Goal: Obtain resource: Obtain resource

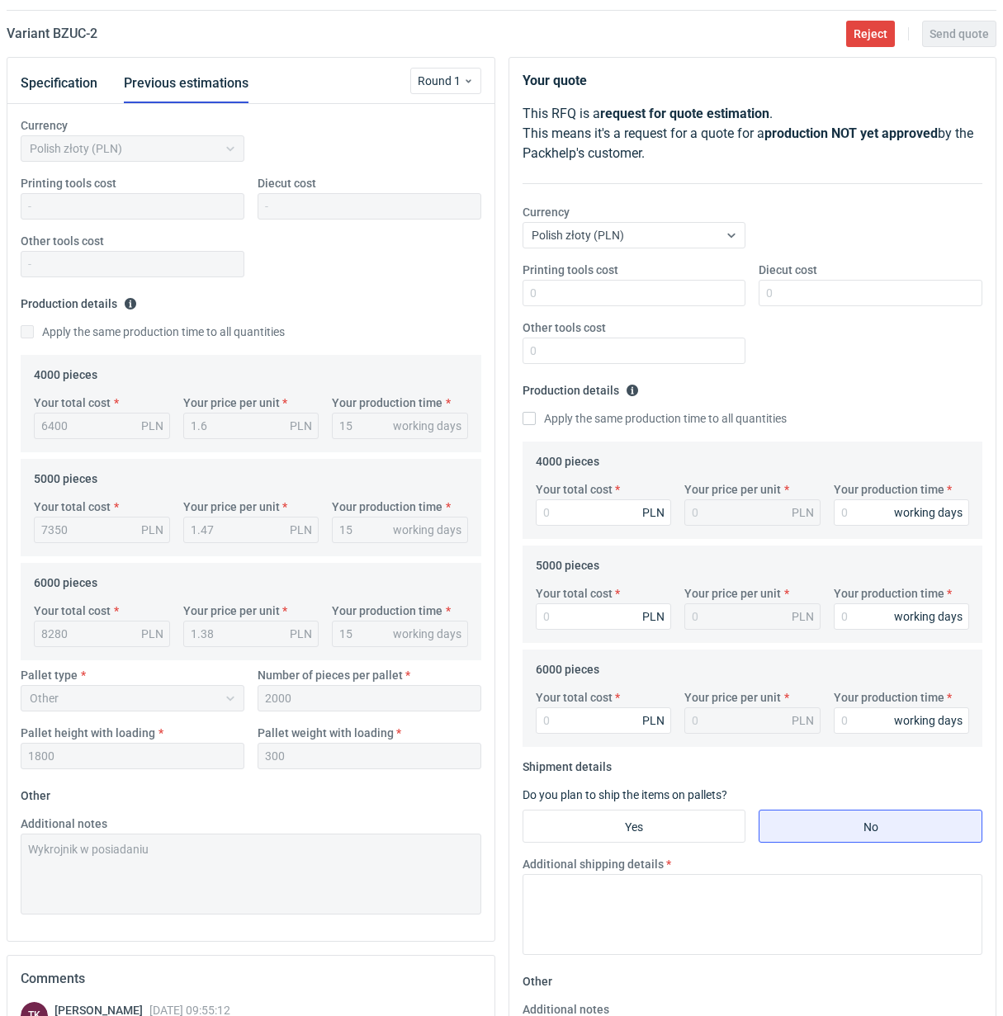
scroll to position [468, 0]
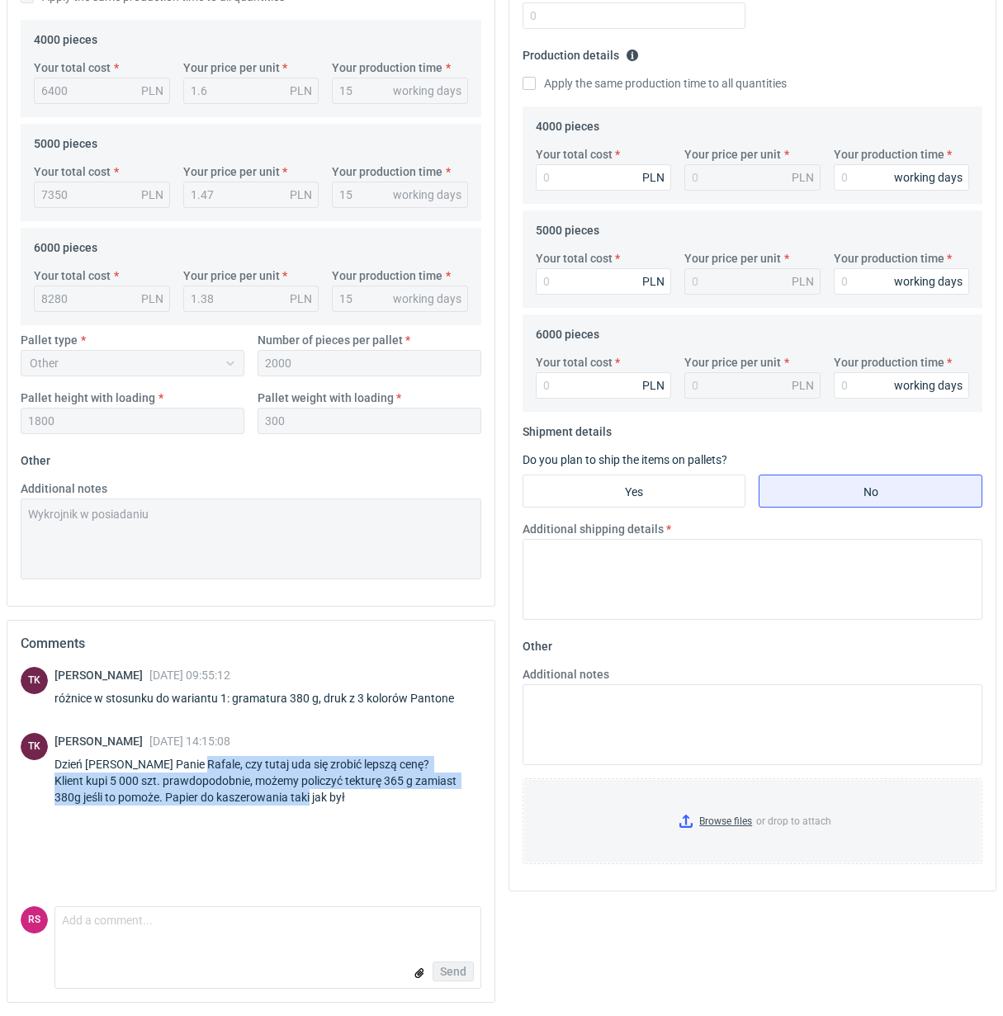
drag, startPoint x: 187, startPoint y: 765, endPoint x: 324, endPoint y: 798, distance: 141.0
click at [324, 798] on div "Dzień dobry Panie Rafale, czy tutaj uda się zrobić lepszą cenę? Klient kupi 5 0…" at bounding box center [267, 781] width 427 height 50
copy div "czy tutaj uda się zrobić lepszą cenę? Klient kupi 5 000 szt. prawdopodobnie, mo…"
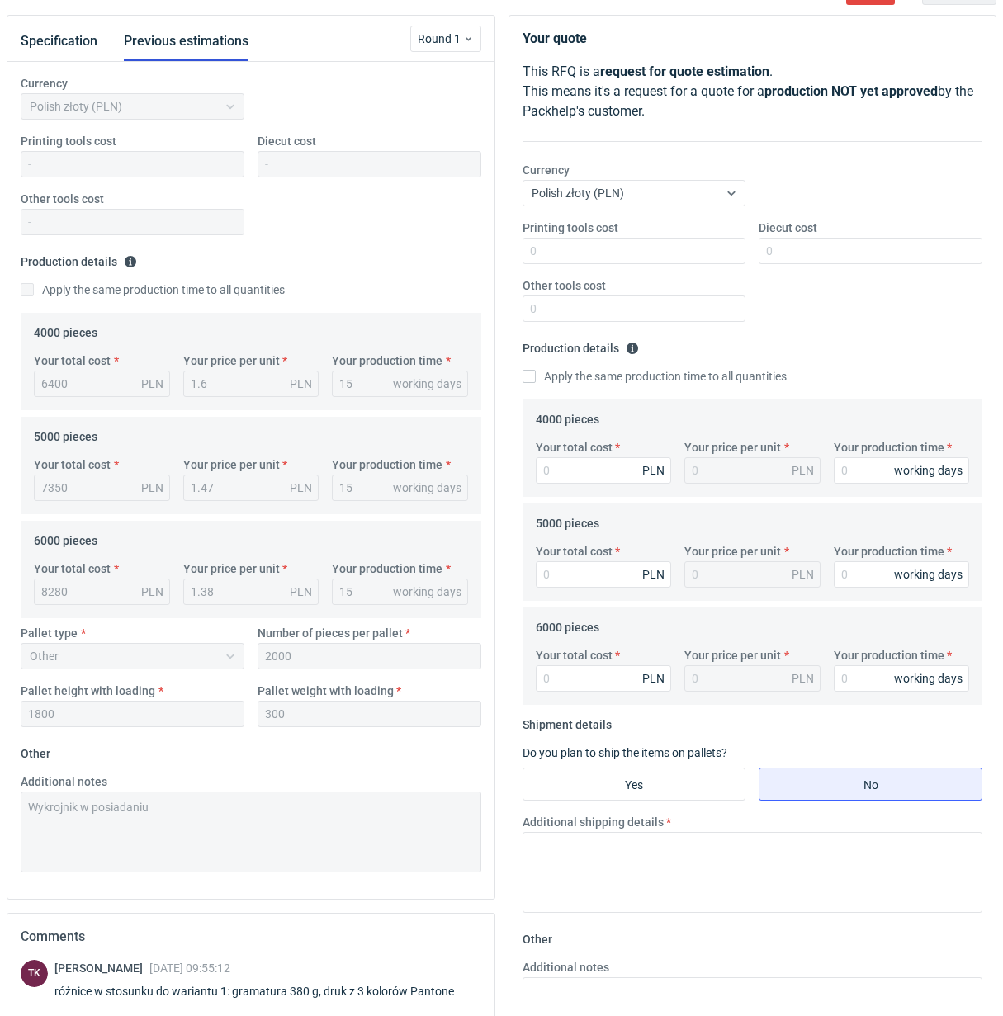
scroll to position [0, 0]
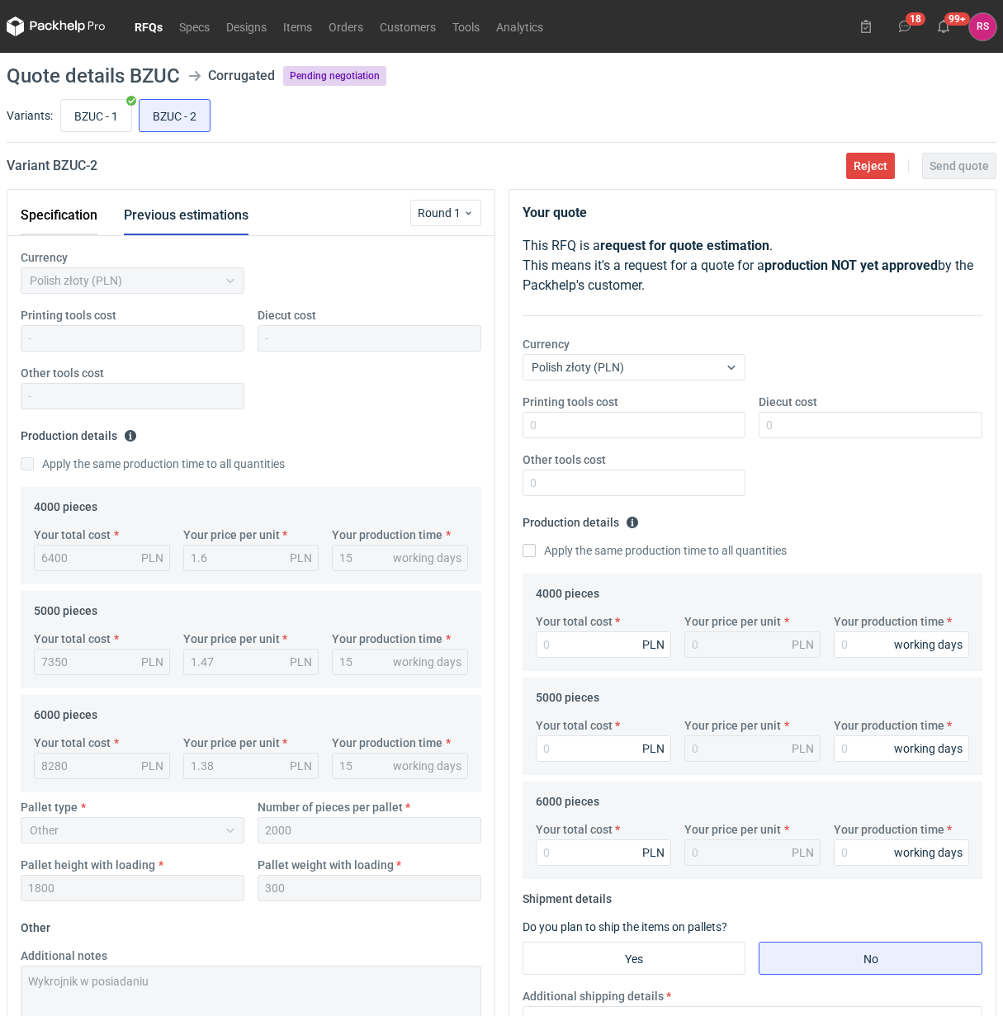
click at [48, 212] on button "Specification" at bounding box center [59, 216] width 77 height 40
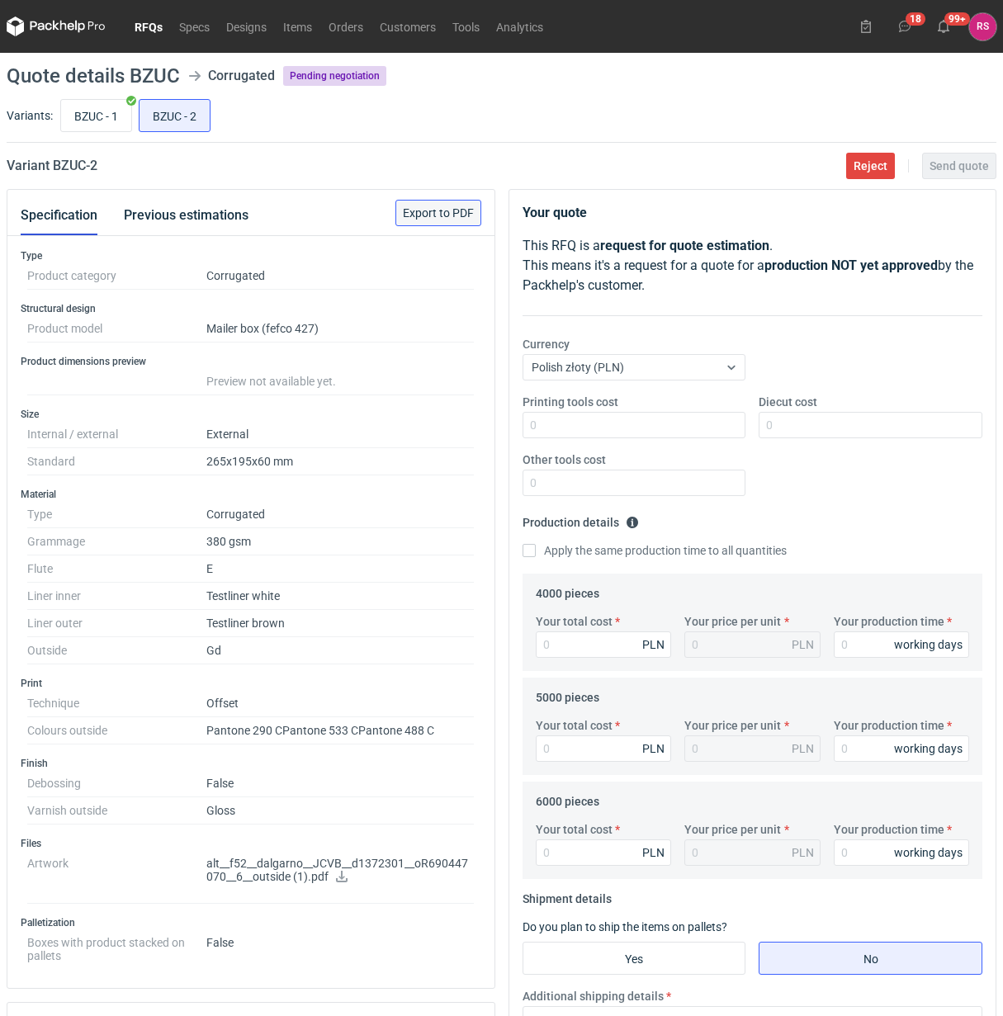
click at [446, 209] on span "Export to PDF" at bounding box center [438, 213] width 71 height 12
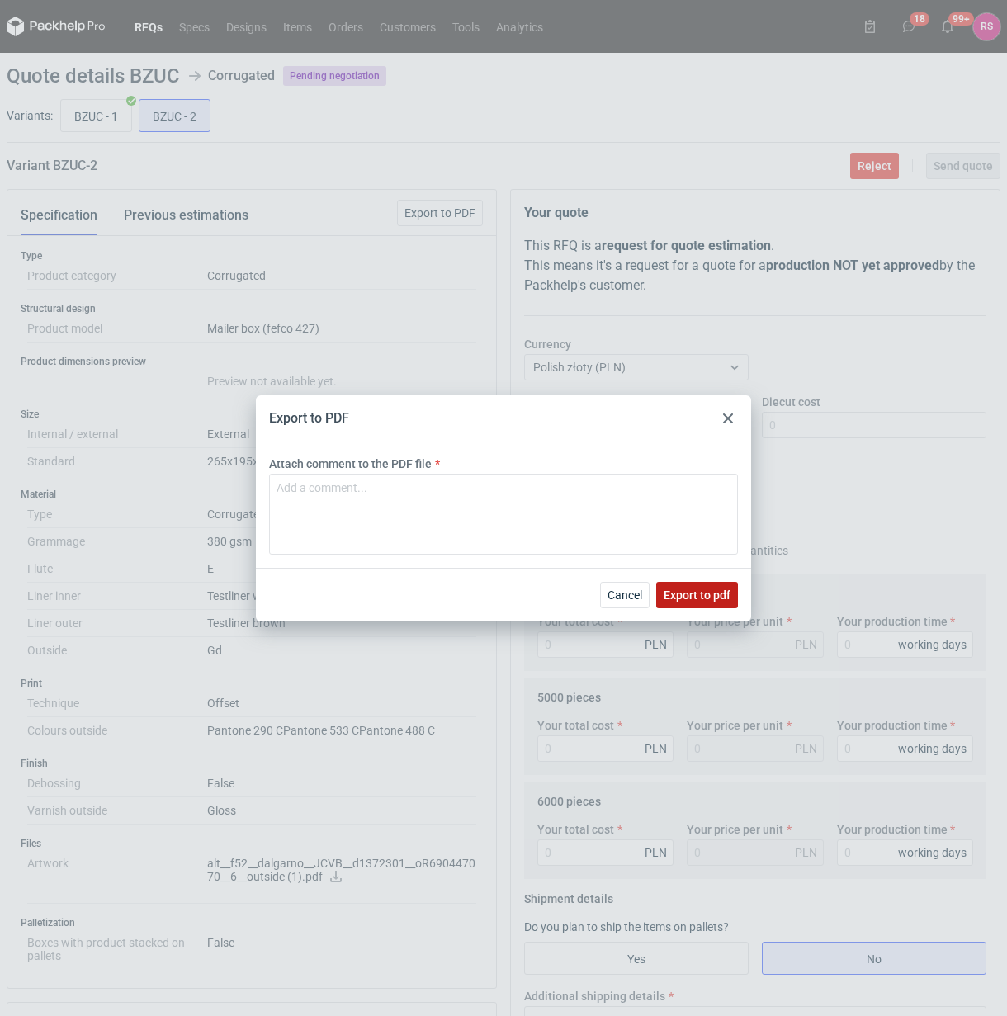
click at [694, 592] on span "Export to pdf" at bounding box center [697, 595] width 67 height 12
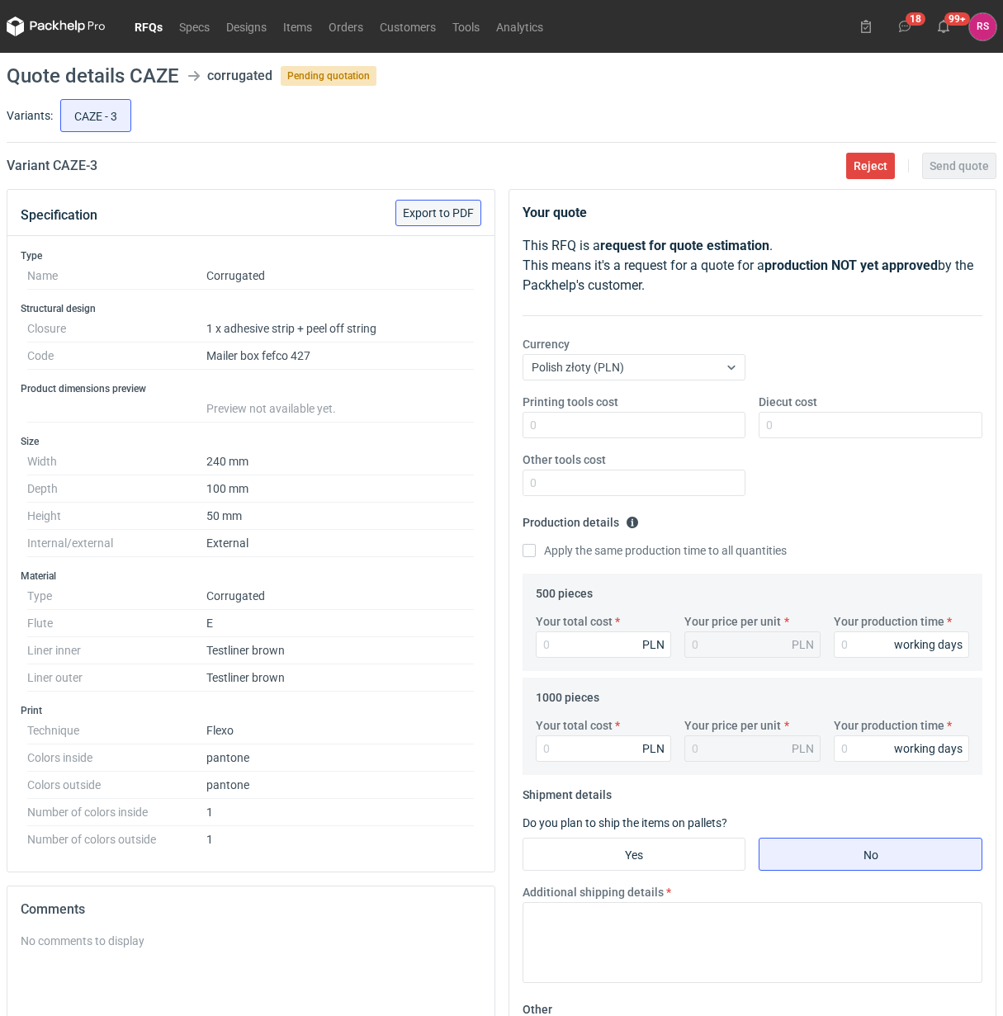
click at [450, 212] on span "Export to PDF" at bounding box center [438, 213] width 71 height 12
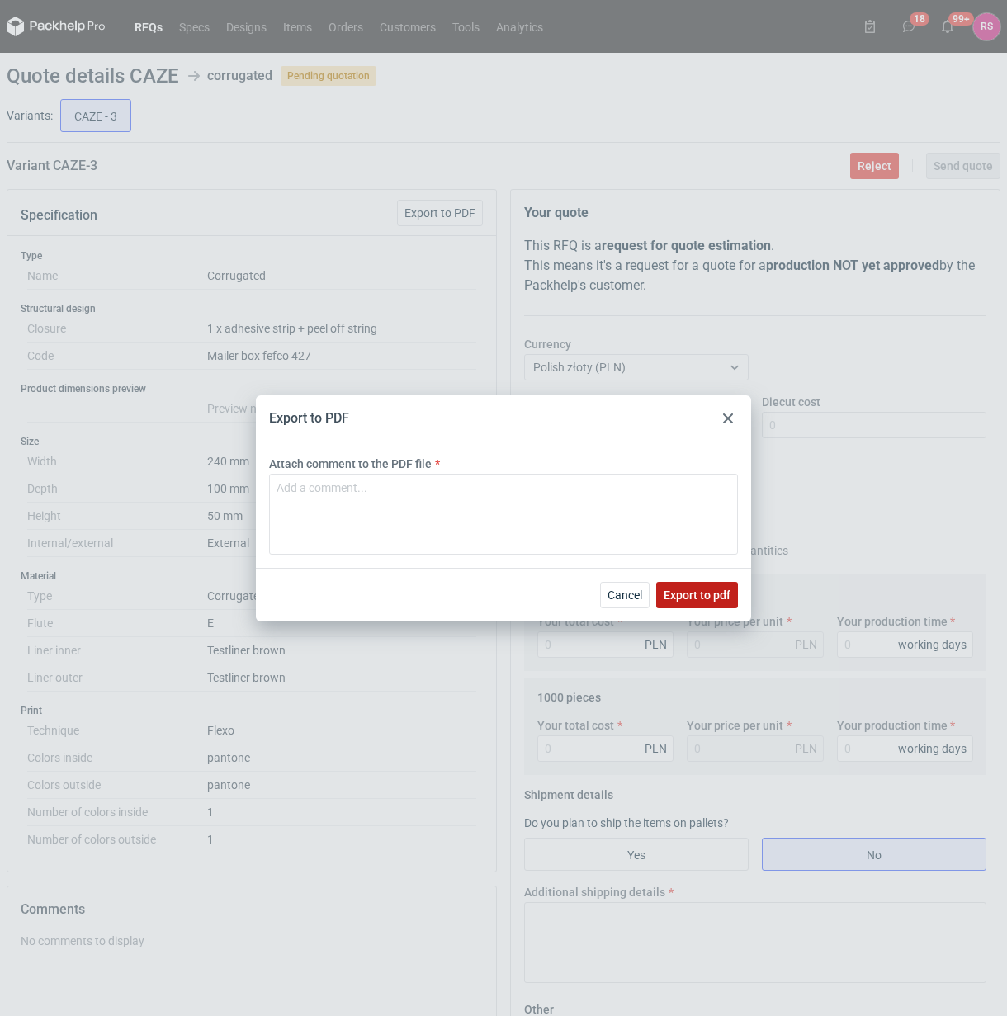
click at [704, 589] on span "Export to pdf" at bounding box center [697, 595] width 67 height 12
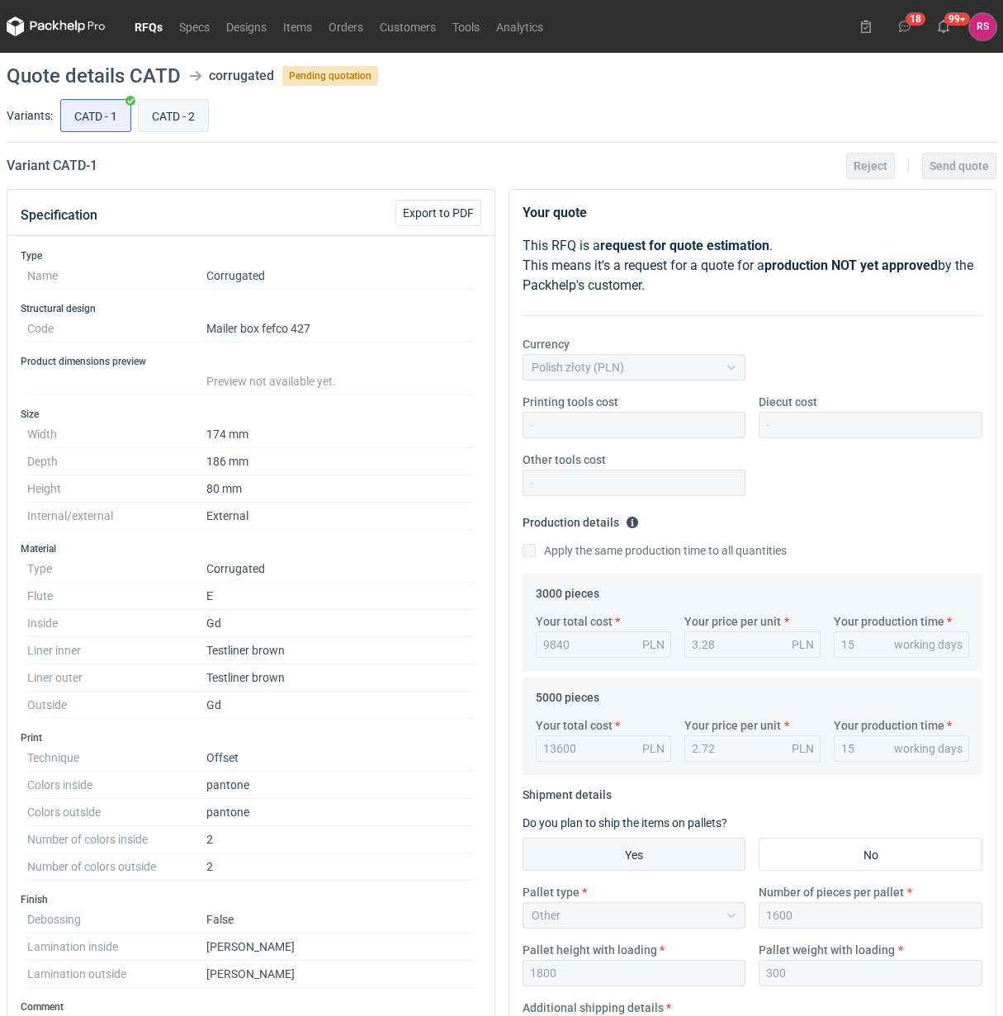
click at [174, 117] on input "CATD - 2" at bounding box center [173, 115] width 69 height 31
radio input "true"
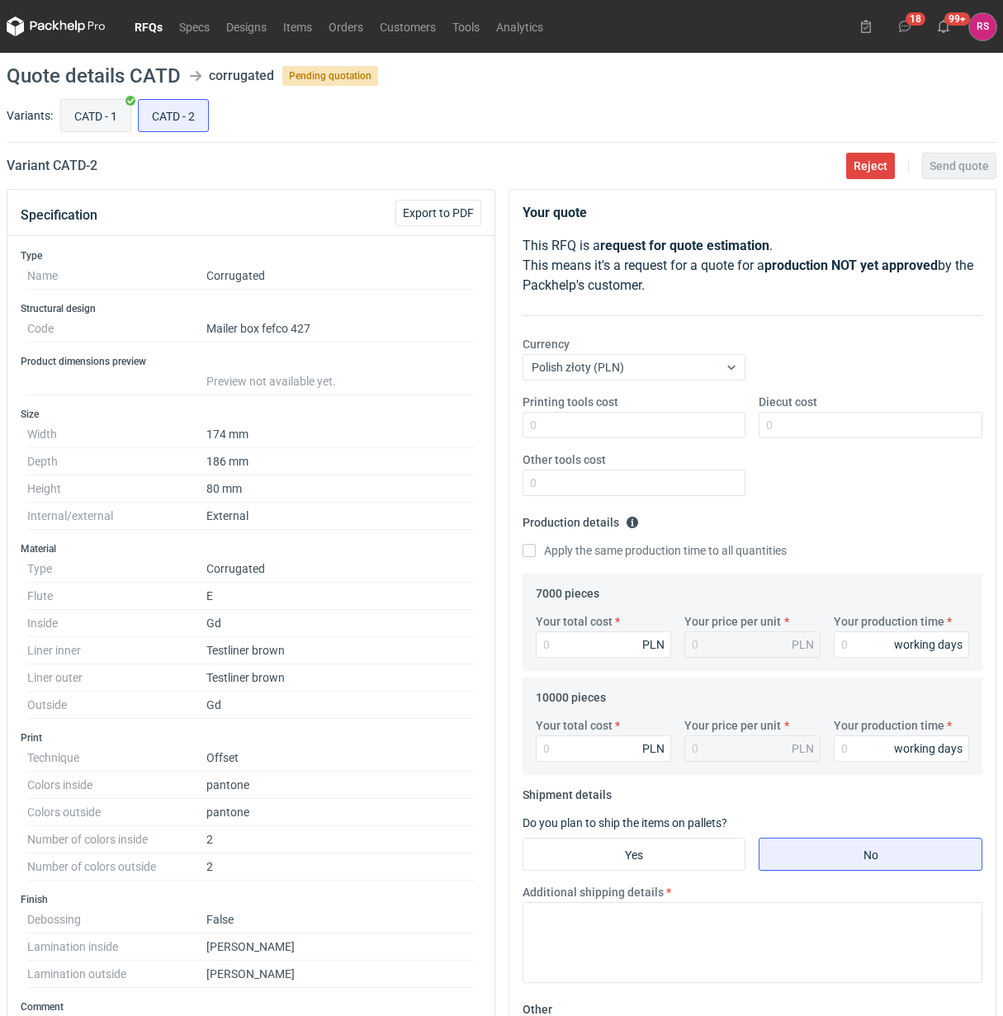
click at [81, 114] on input "CATD - 1" at bounding box center [95, 115] width 69 height 31
radio input "true"
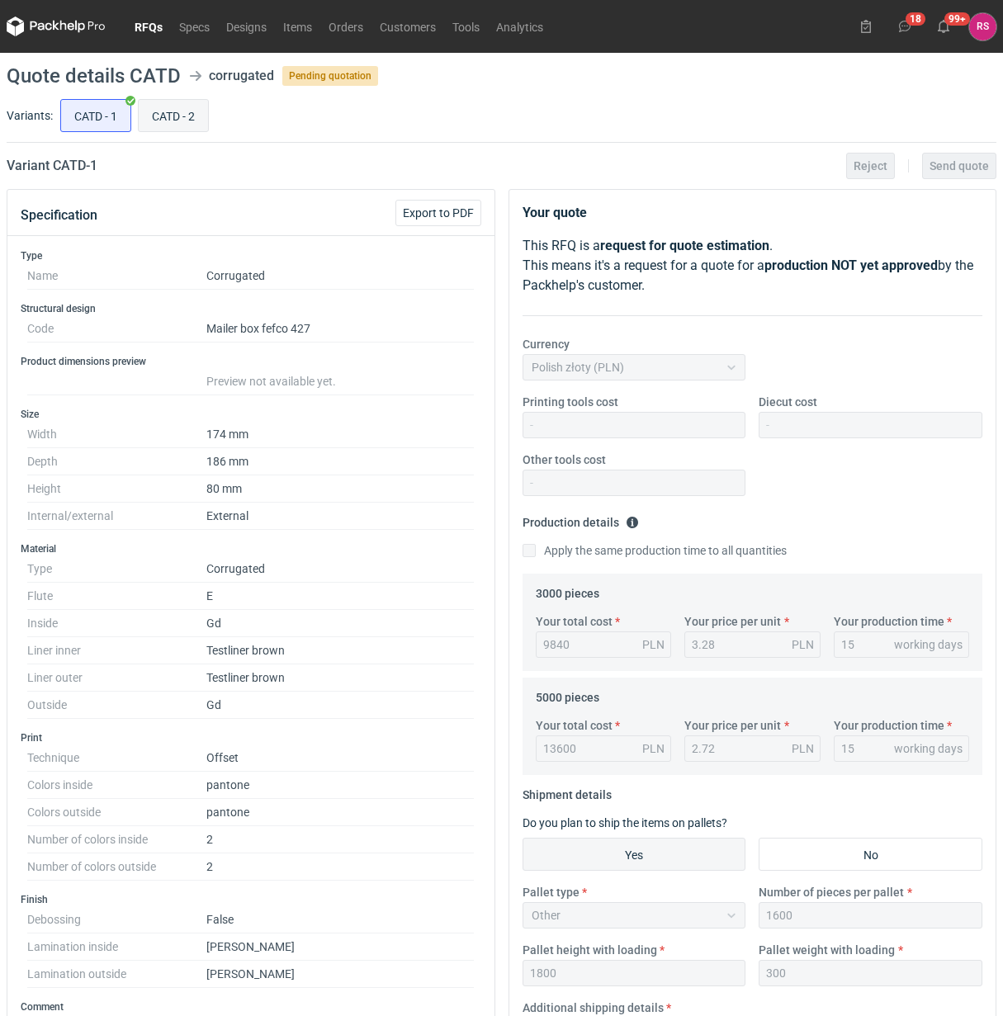
click at [167, 112] on input "CATD - 2" at bounding box center [173, 115] width 69 height 31
radio input "true"
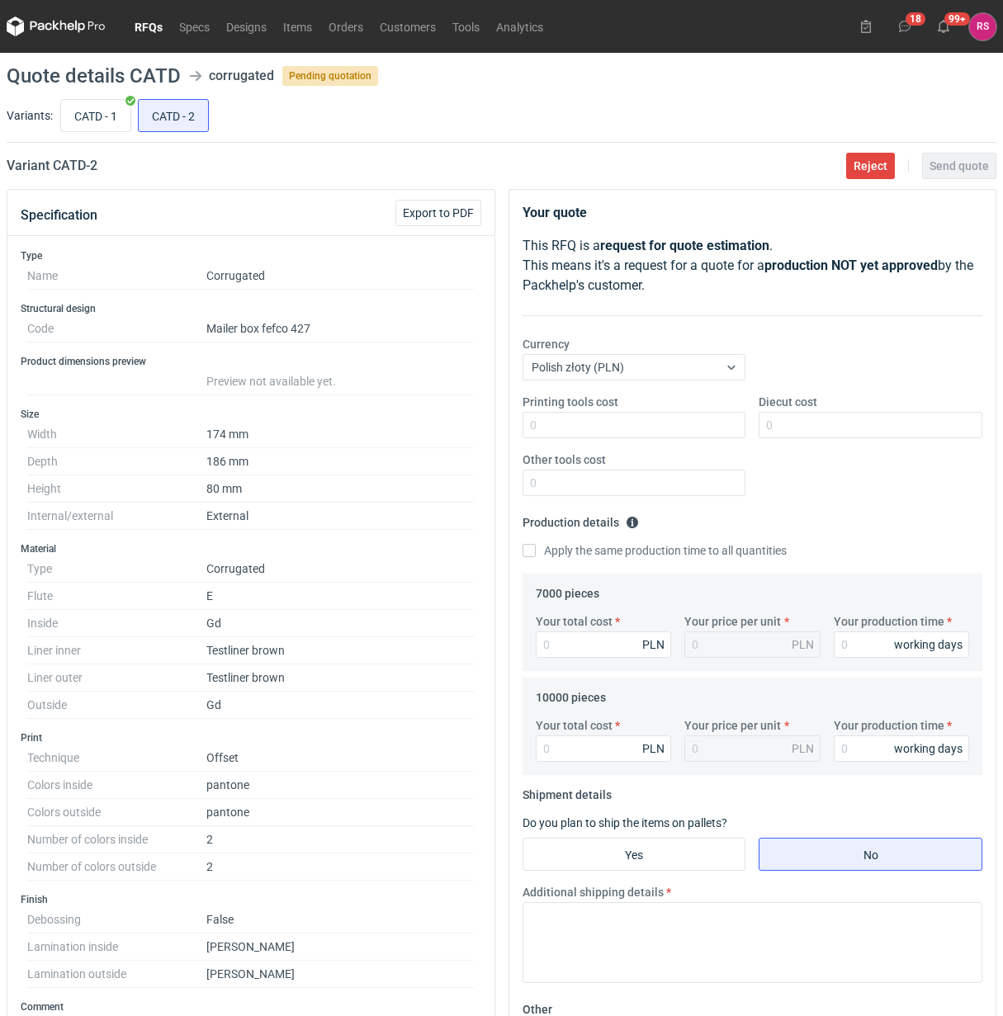
click at [57, 107] on div "CATD - 1 CATD - 2" at bounding box center [527, 116] width 940 height 40
click at [83, 111] on input "CATD - 1" at bounding box center [95, 115] width 69 height 31
radio input "true"
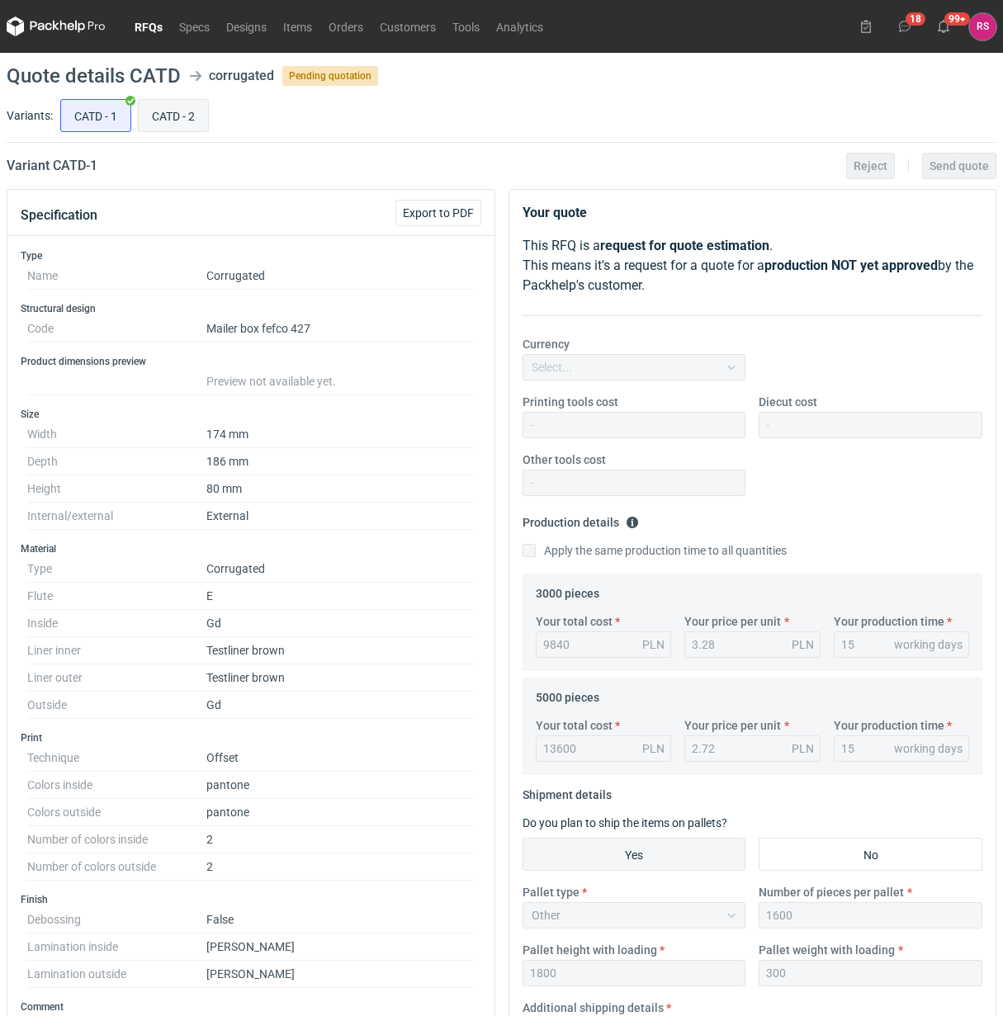
click at [167, 124] on input "CATD - 2" at bounding box center [173, 115] width 69 height 31
radio input "true"
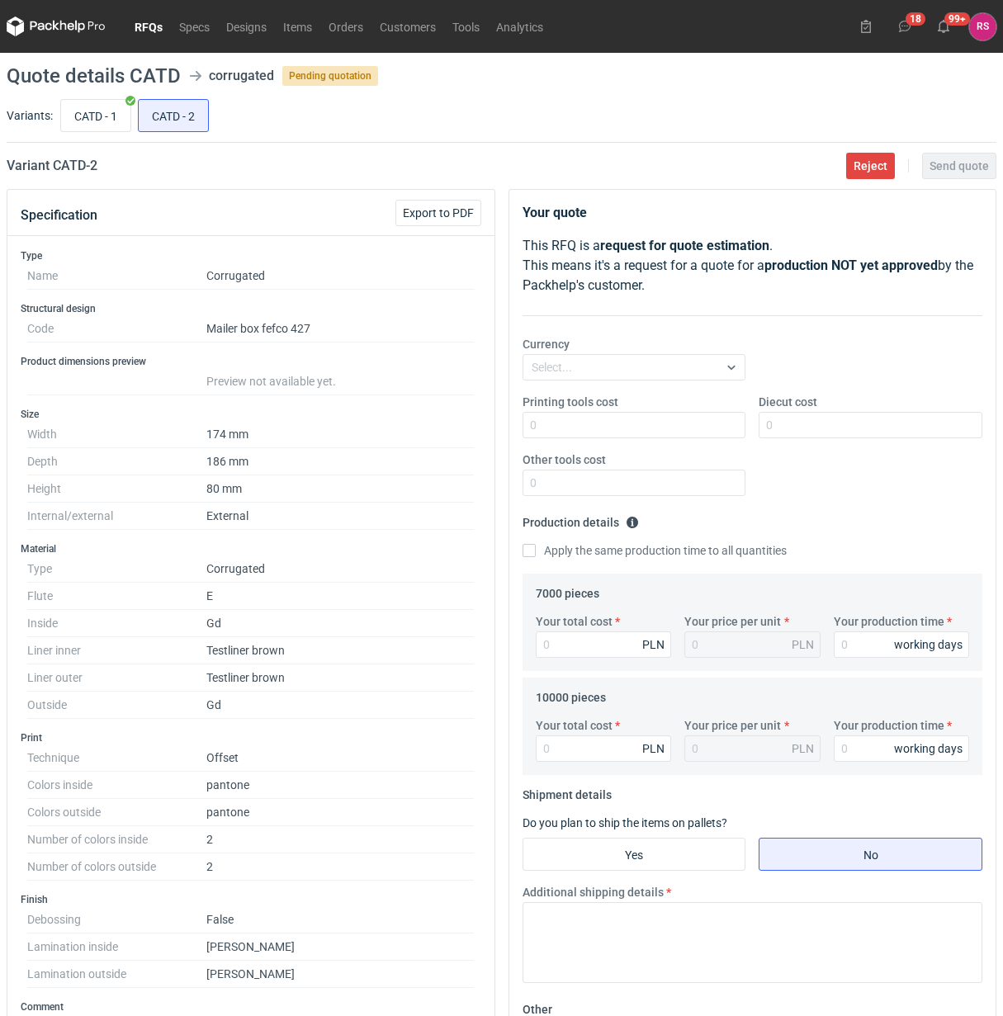
click at [54, 124] on div "Variants: CATD - 1 CATD - 2" at bounding box center [502, 119] width 990 height 47
click at [154, 134] on div "CATD - 1 CATD - 2" at bounding box center [527, 116] width 940 height 40
click at [180, 121] on input "CATD - 2" at bounding box center [173, 115] width 69 height 31
click at [83, 110] on input "CATD - 1" at bounding box center [95, 115] width 69 height 31
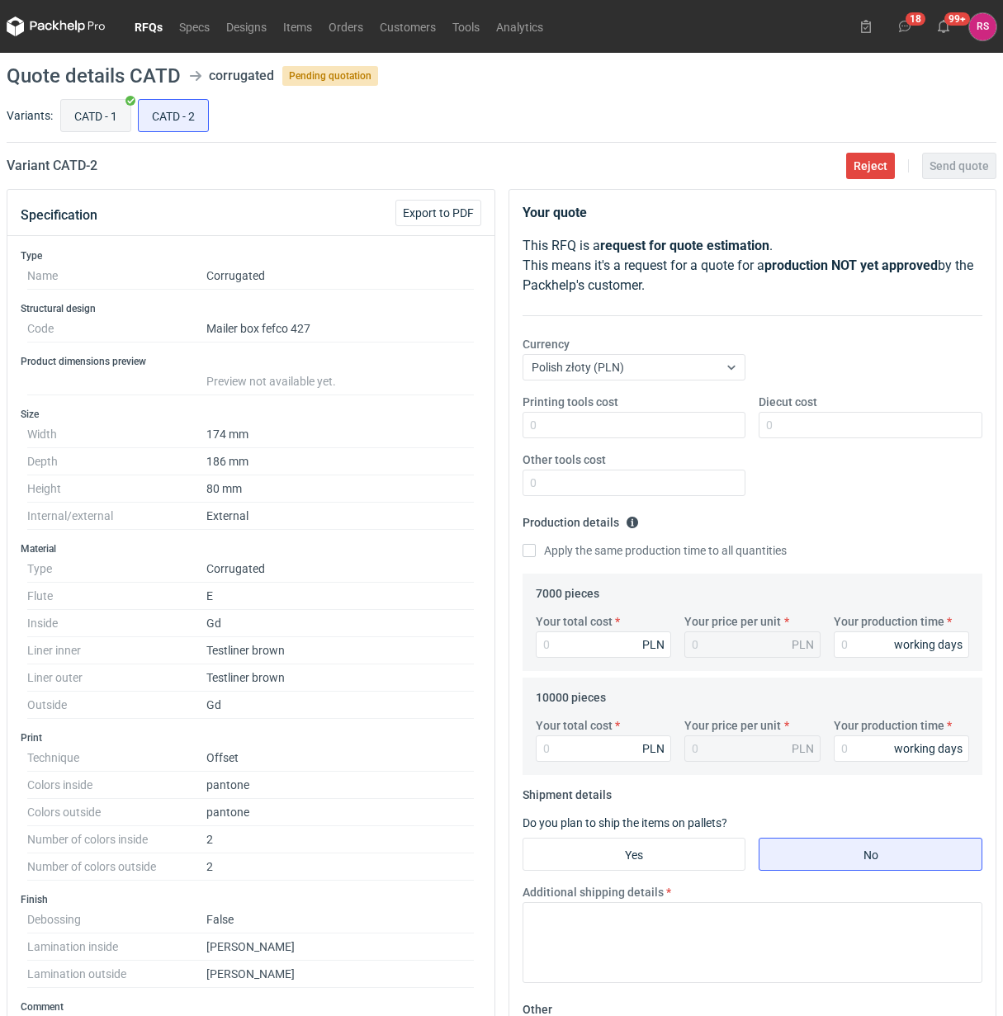
radio input "true"
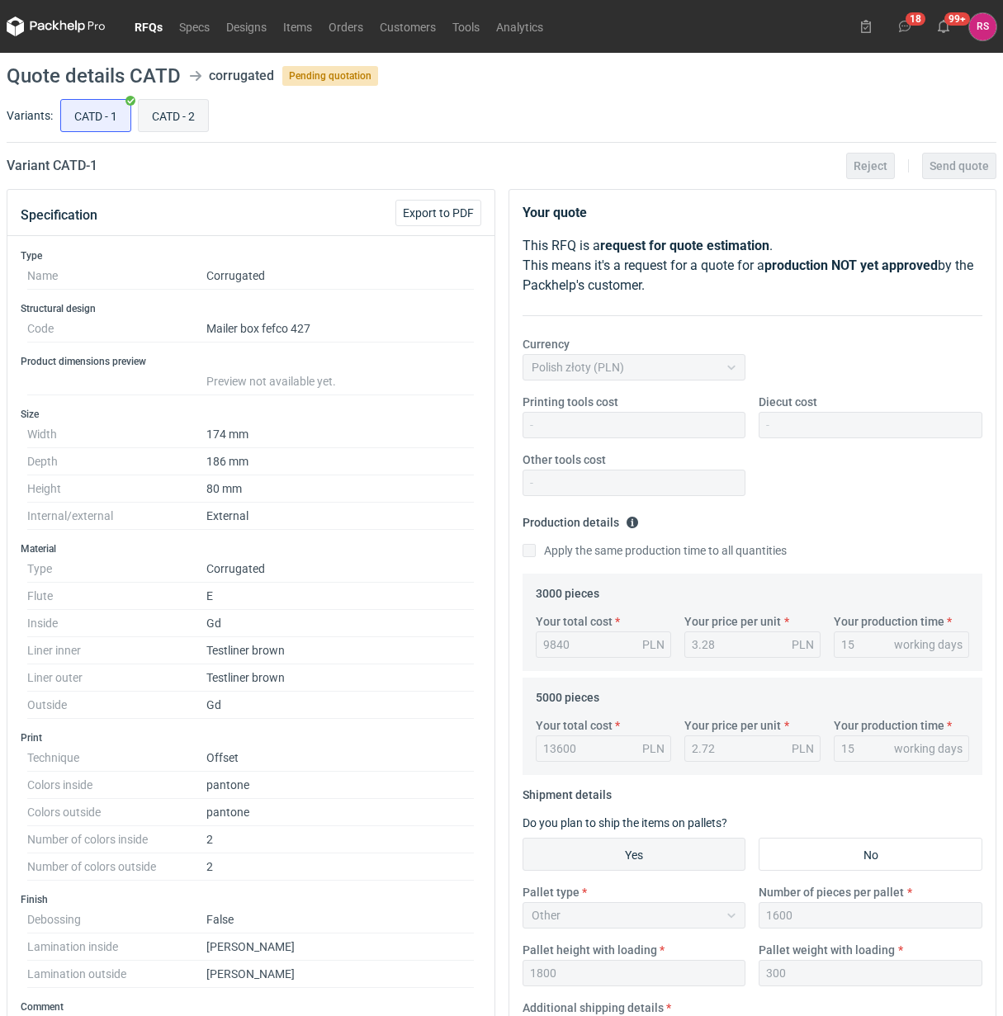
click at [182, 113] on input "CATD - 2" at bounding box center [173, 115] width 69 height 31
radio input "true"
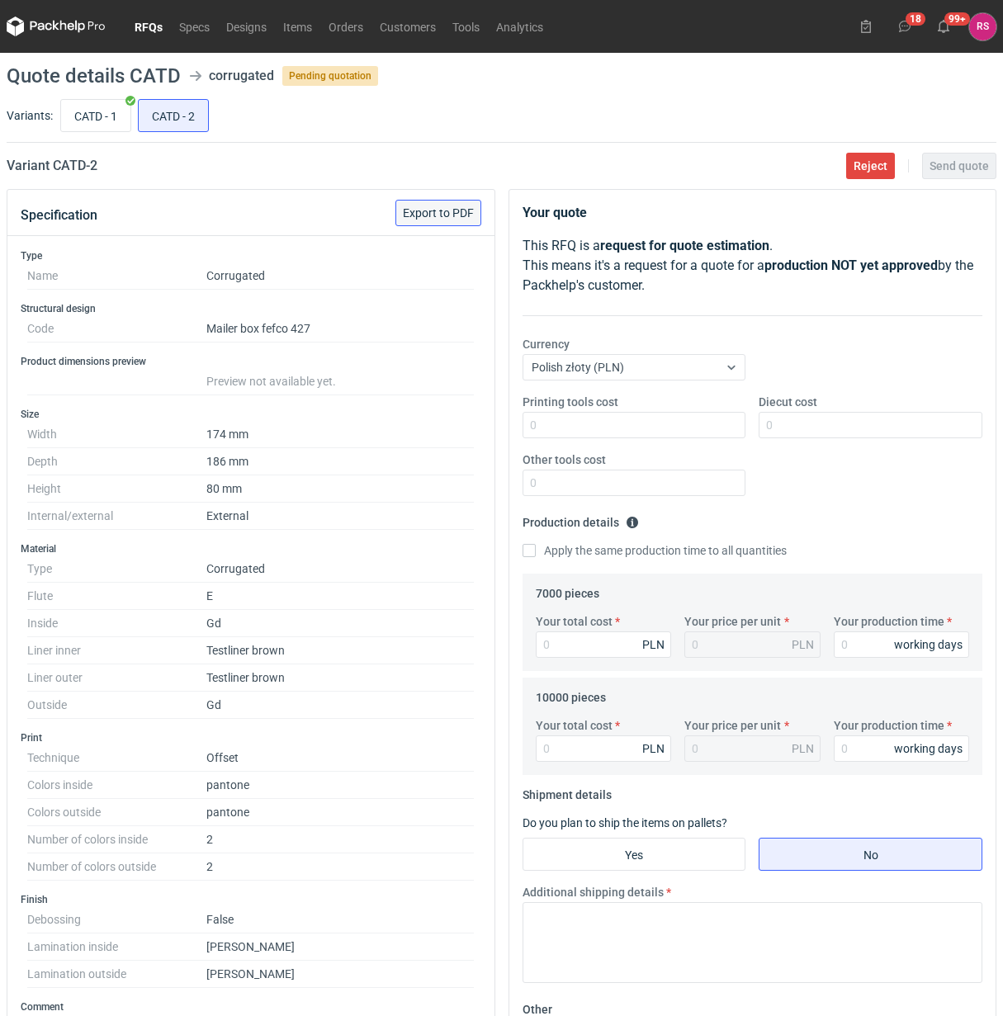
click at [443, 216] on span "Export to PDF" at bounding box center [438, 213] width 71 height 12
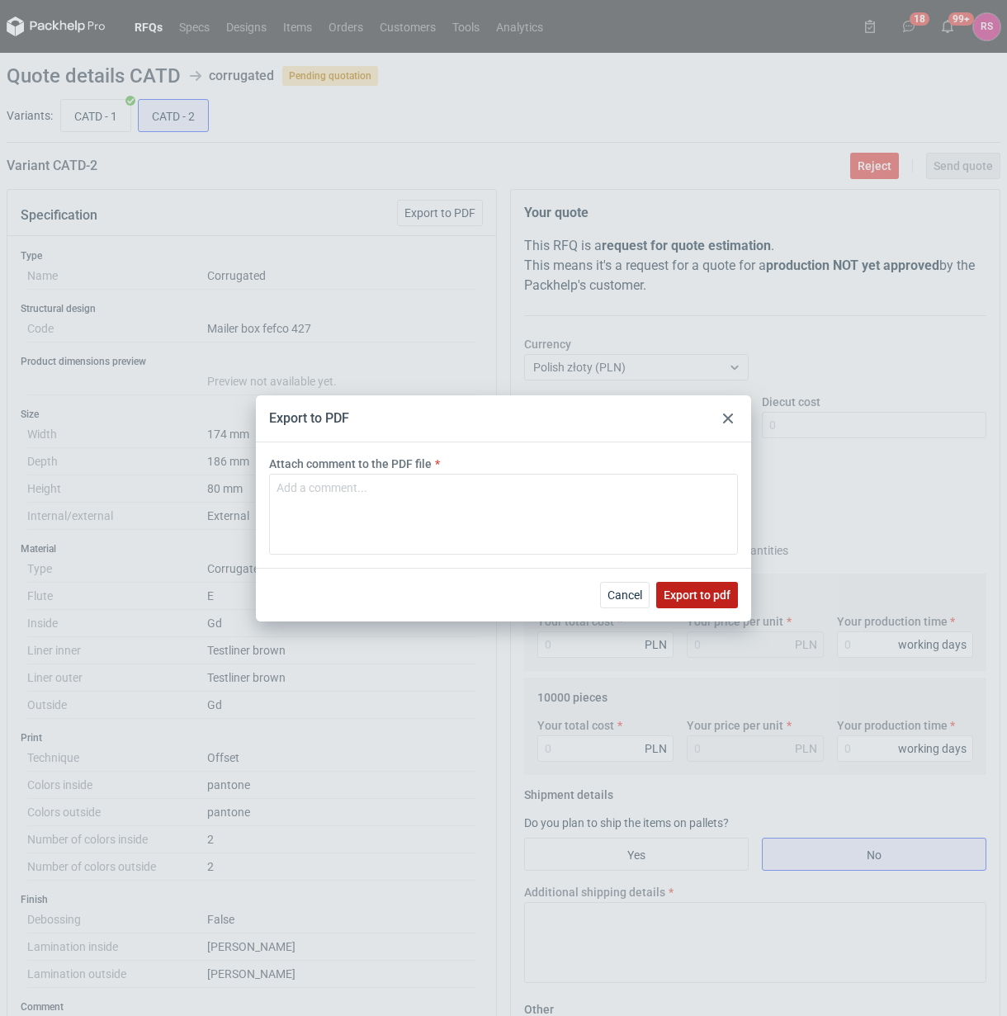
click at [702, 592] on span "Export to pdf" at bounding box center [697, 595] width 67 height 12
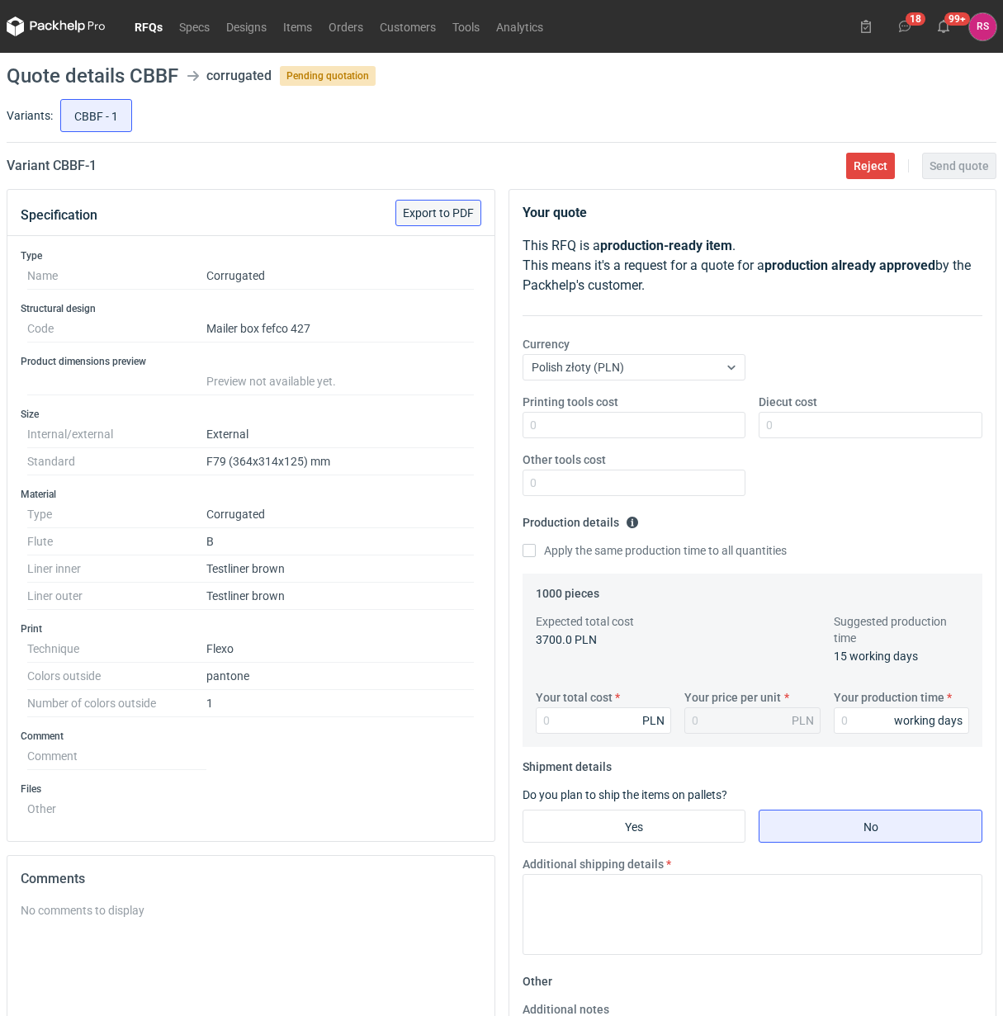
click at [442, 207] on span "Export to PDF" at bounding box center [438, 213] width 71 height 12
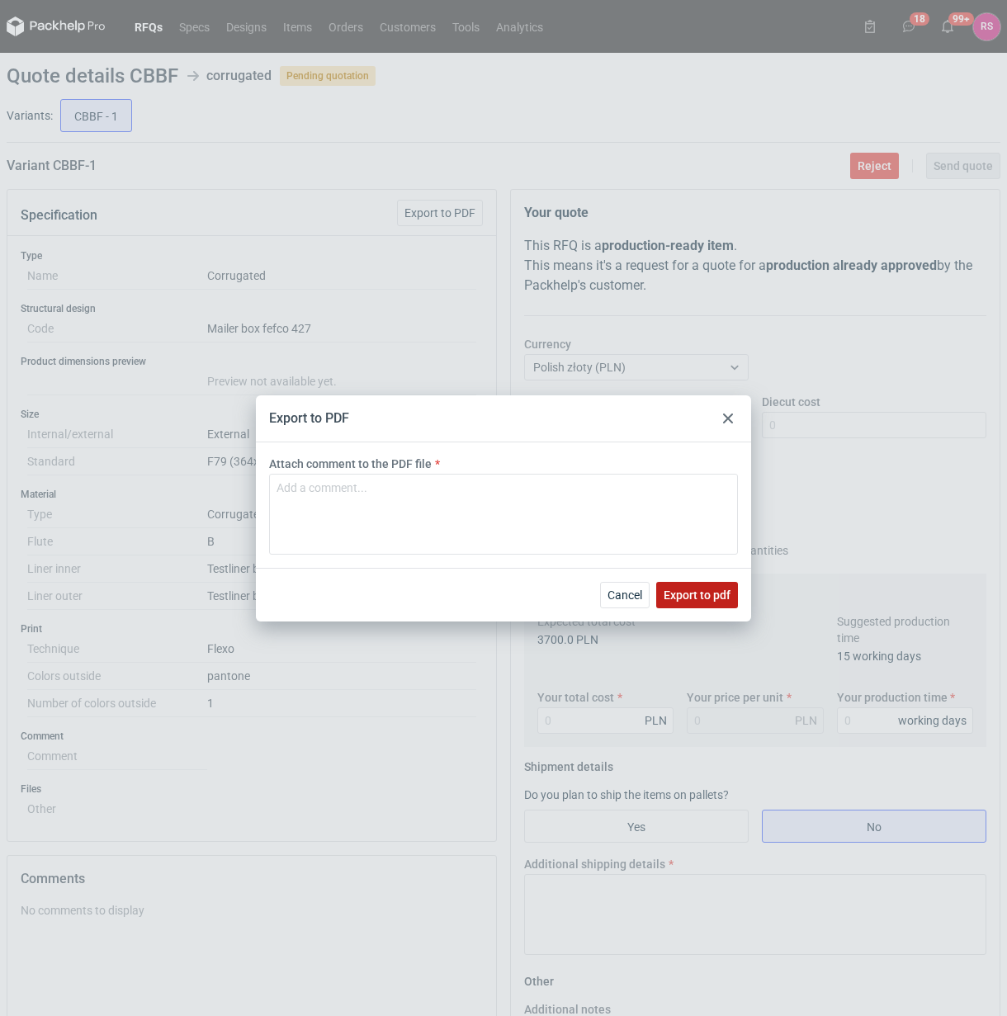
click at [696, 590] on span "Export to pdf" at bounding box center [697, 595] width 67 height 12
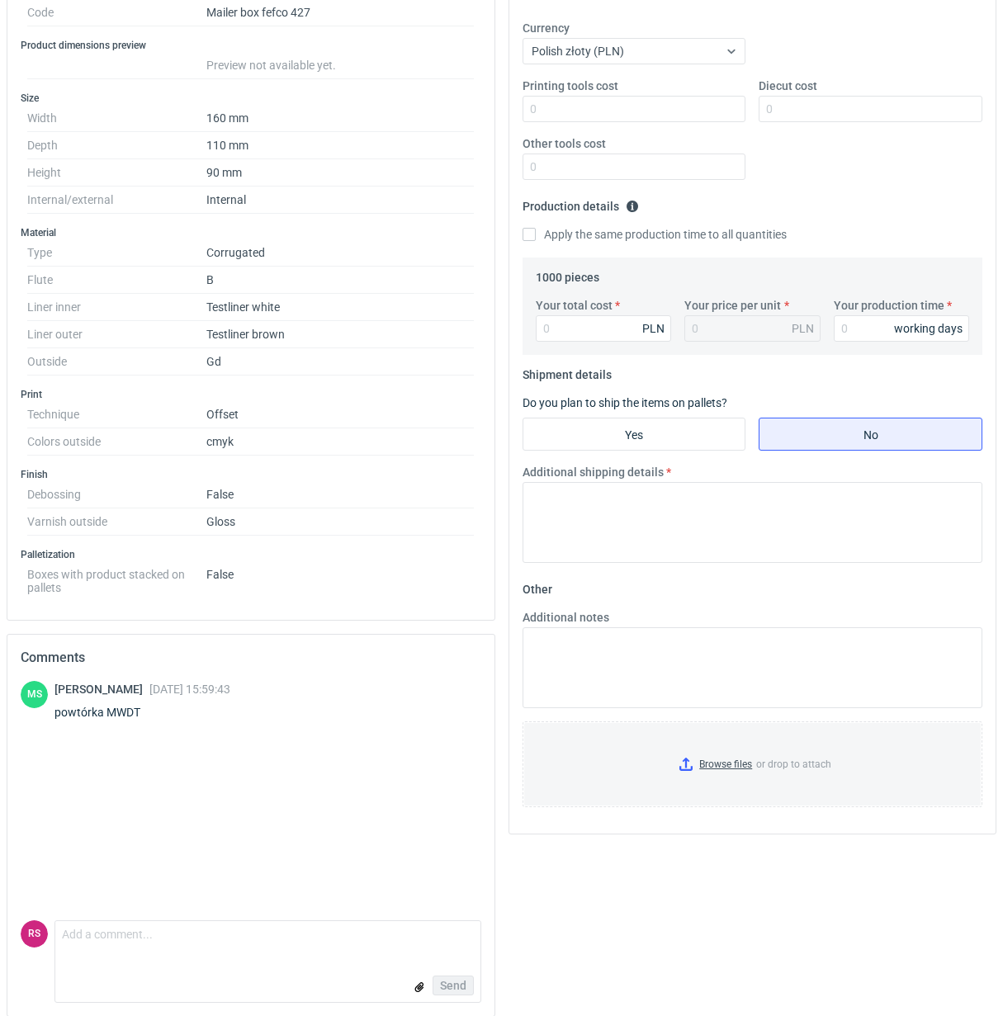
scroll to position [333, 0]
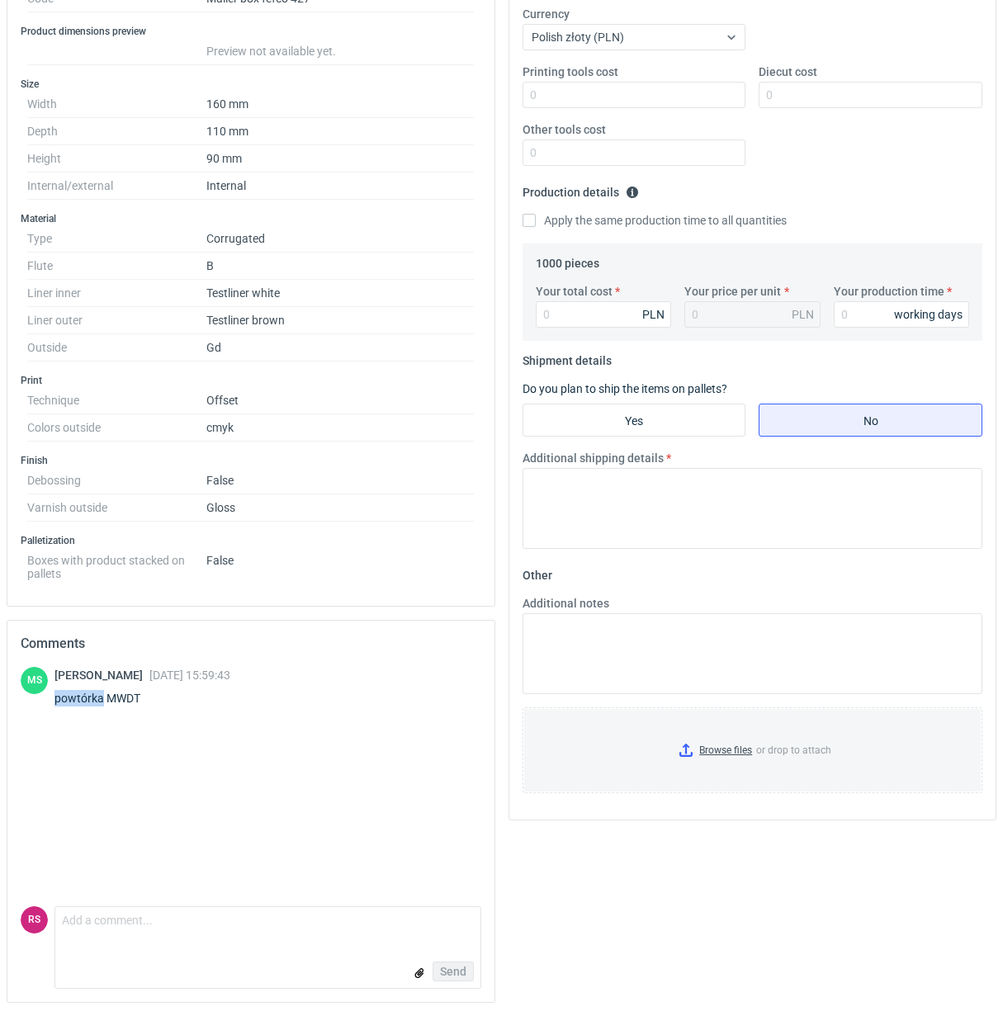
drag, startPoint x: 54, startPoint y: 702, endPoint x: 100, endPoint y: 704, distance: 46.3
click at [100, 704] on div "powtórka MWDT" at bounding box center [142, 698] width 176 height 17
click at [151, 704] on div "powtórka MWDT" at bounding box center [142, 698] width 176 height 17
drag, startPoint x: 106, startPoint y: 702, endPoint x: 159, endPoint y: 698, distance: 53.8
click at [159, 698] on div "powtórka MWDT" at bounding box center [142, 698] width 176 height 17
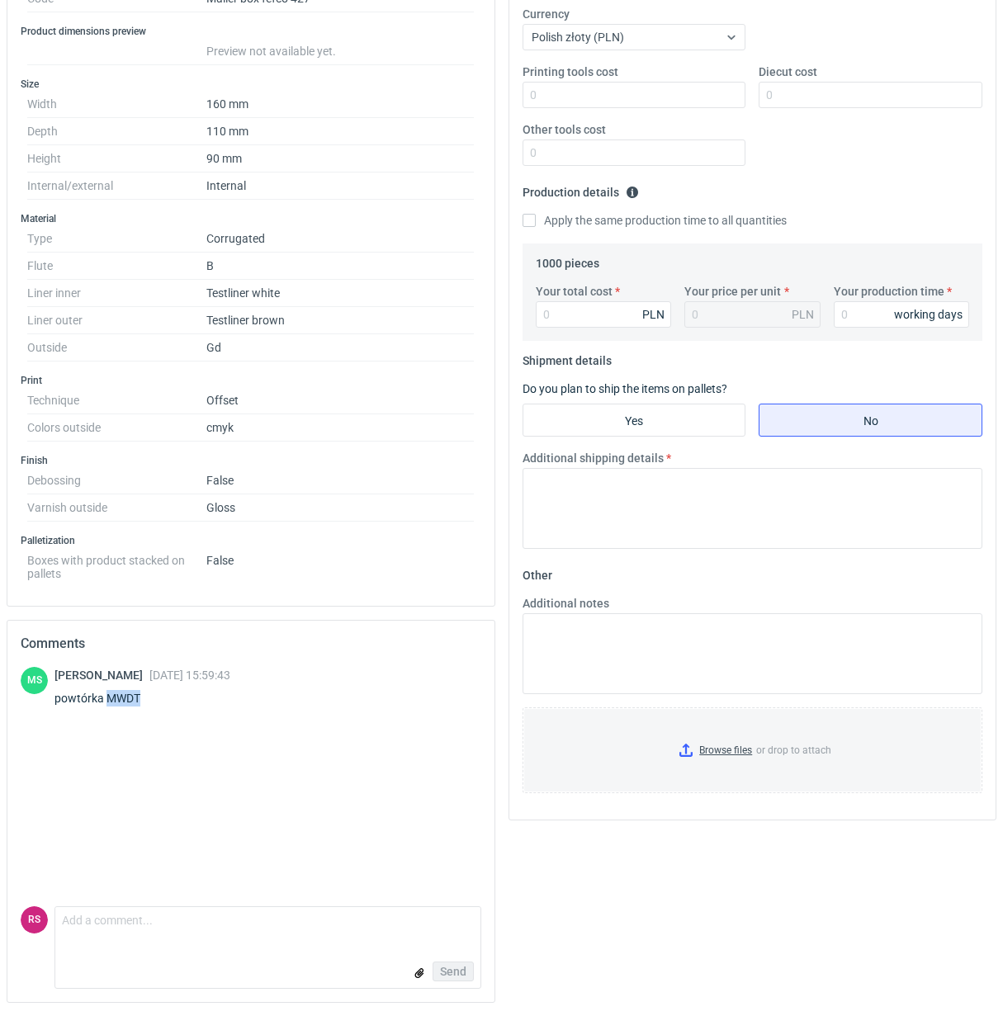
copy div "MWDT"
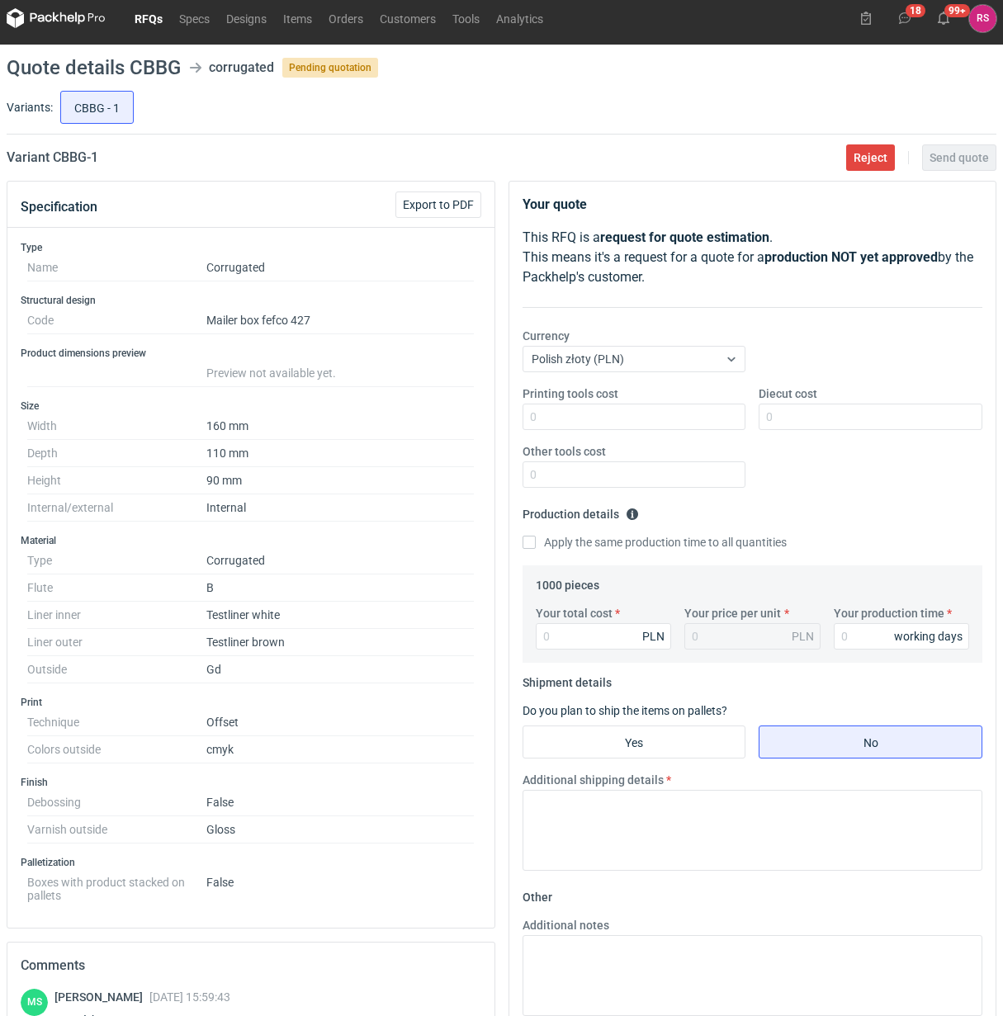
scroll to position [0, 0]
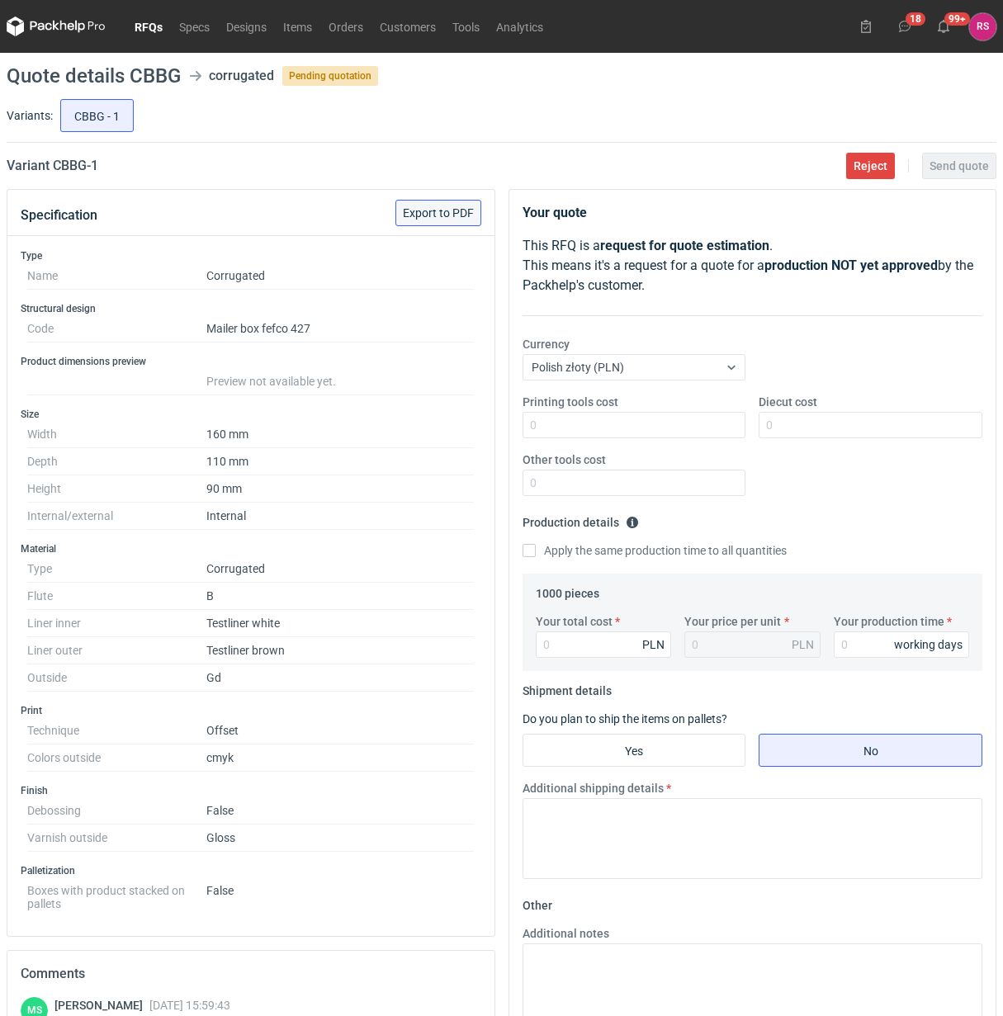
click at [456, 213] on span "Export to PDF" at bounding box center [438, 213] width 71 height 12
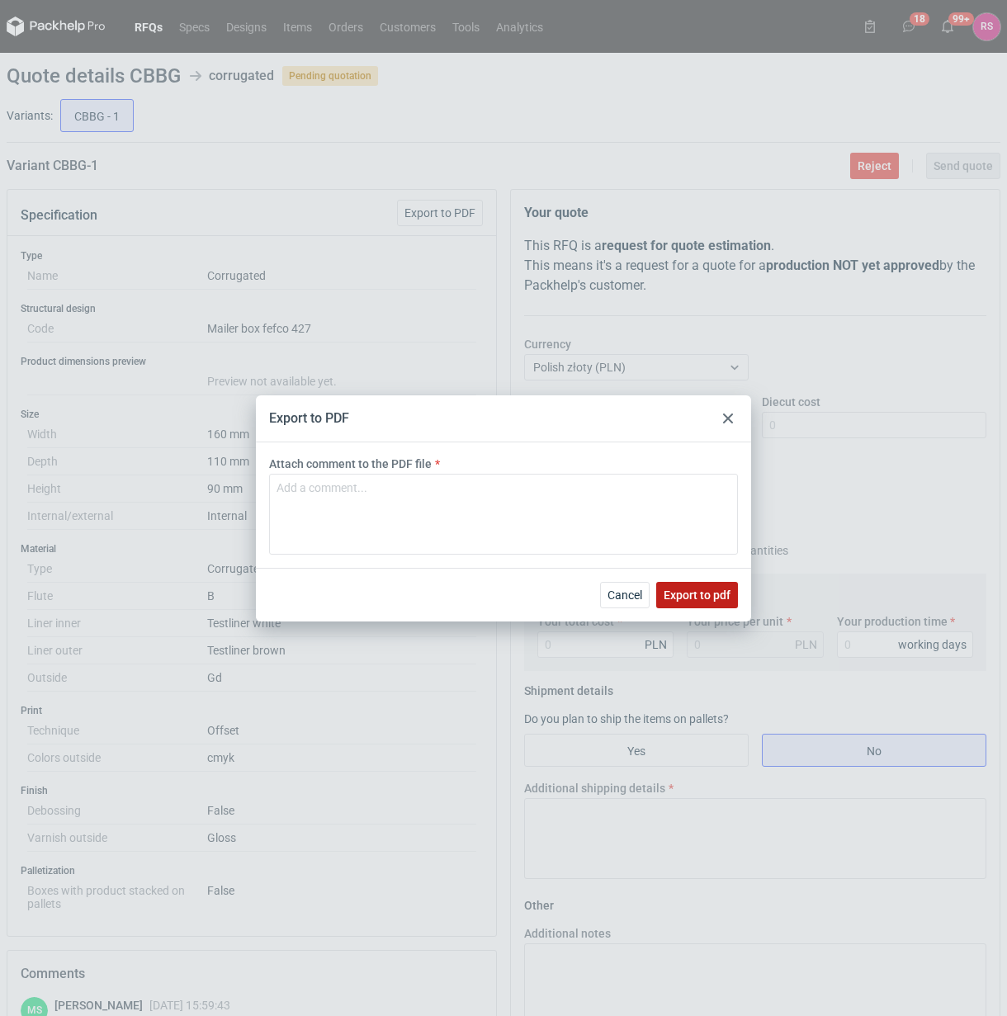
click at [694, 594] on span "Export to pdf" at bounding box center [697, 595] width 67 height 12
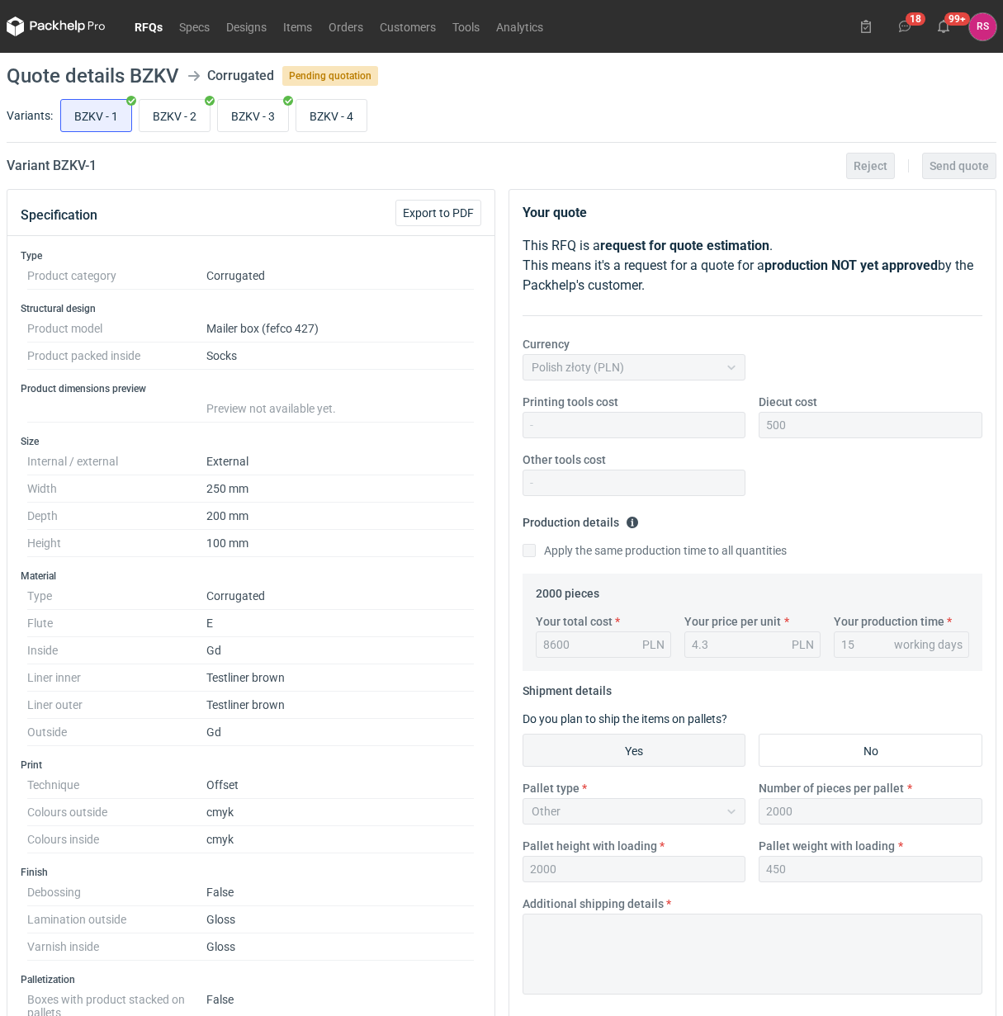
scroll to position [187, 0]
click at [339, 114] on input "BZKV - 4" at bounding box center [331, 115] width 70 height 31
radio input "true"
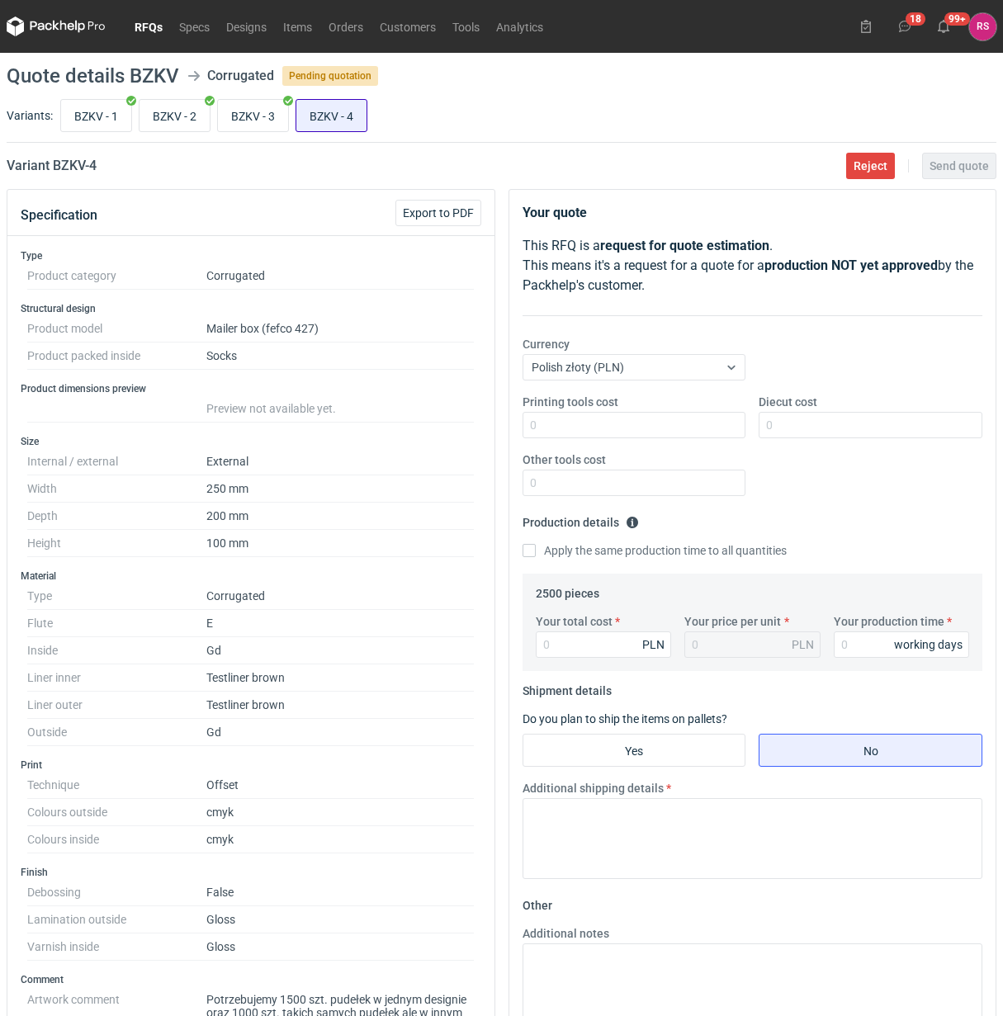
click at [344, 120] on input "BZKV - 4" at bounding box center [331, 115] width 70 height 31
click at [432, 211] on span "Export to PDF" at bounding box center [438, 213] width 71 height 12
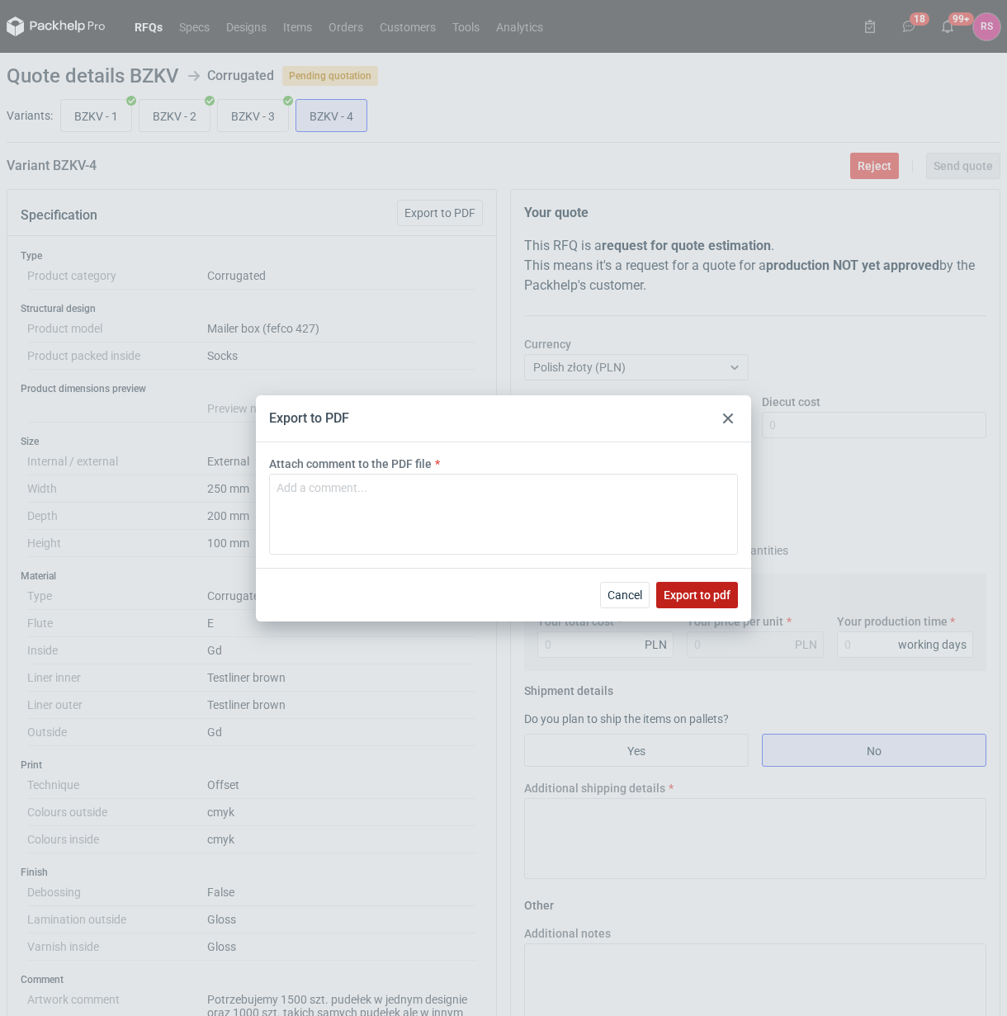
click at [704, 589] on span "Export to pdf" at bounding box center [697, 595] width 67 height 12
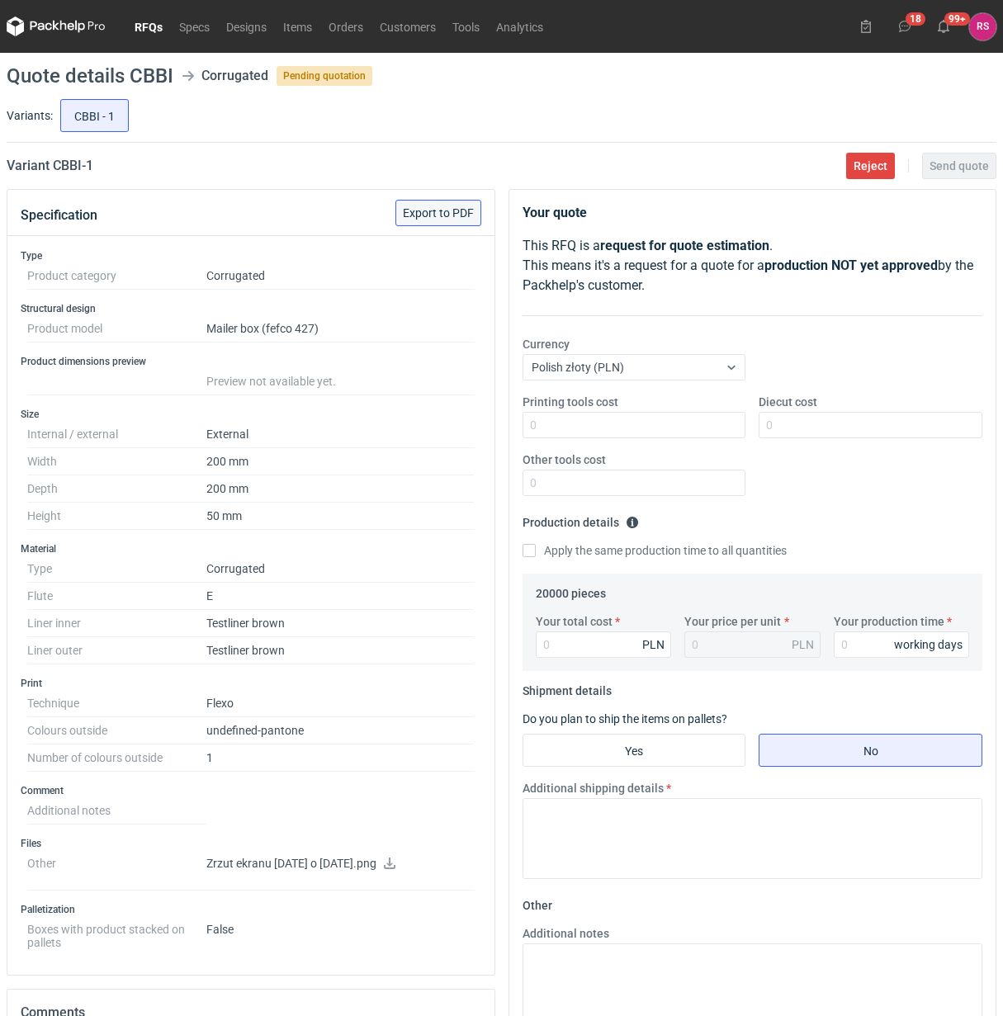
click at [439, 211] on span "Export to PDF" at bounding box center [438, 213] width 71 height 12
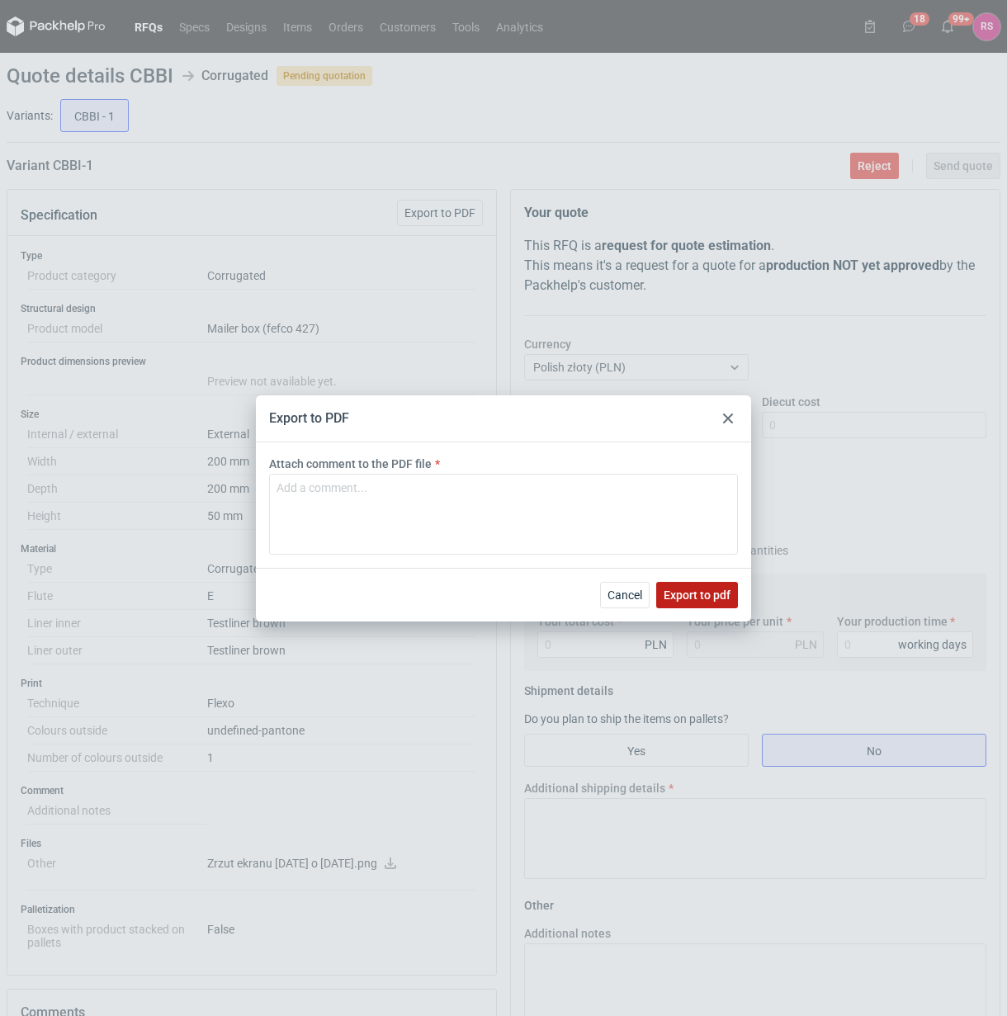
click at [707, 599] on span "Export to pdf" at bounding box center [697, 595] width 67 height 12
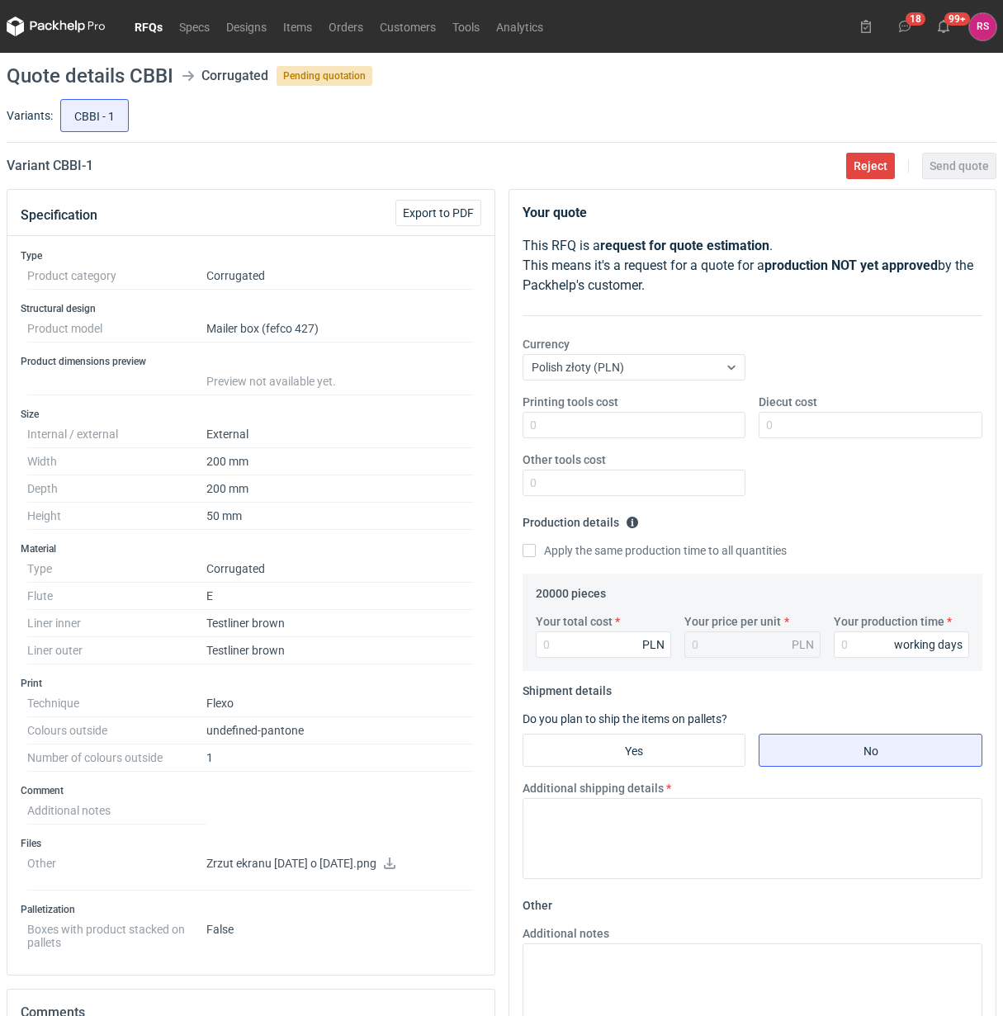
click at [395, 865] on icon at bounding box center [390, 864] width 12 height 12
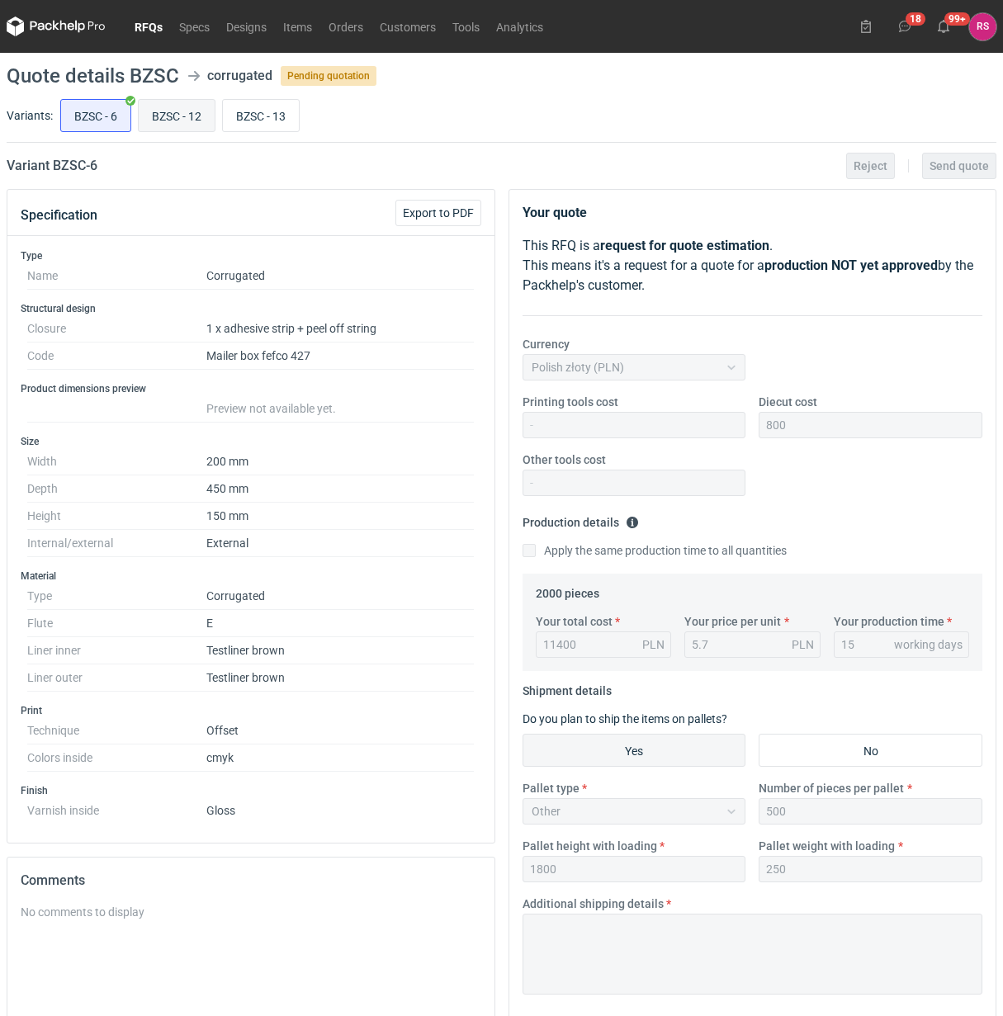
click at [187, 121] on input "BZSC - 12" at bounding box center [177, 115] width 76 height 31
radio input "true"
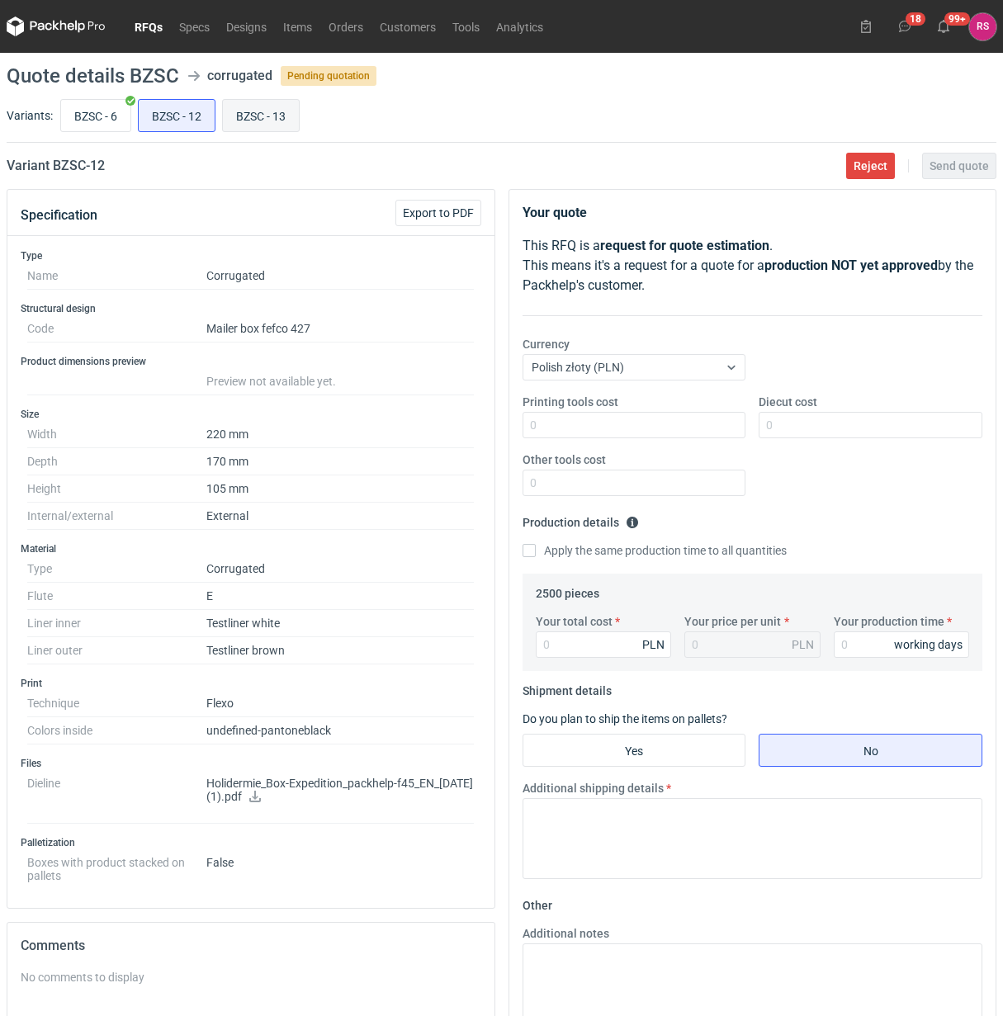
click at [275, 113] on input "BZSC - 13" at bounding box center [261, 115] width 76 height 31
radio input "true"
click at [163, 117] on input "BZSC - 12" at bounding box center [177, 115] width 76 height 31
radio input "true"
click at [244, 126] on input "BZSC - 13" at bounding box center [261, 115] width 76 height 31
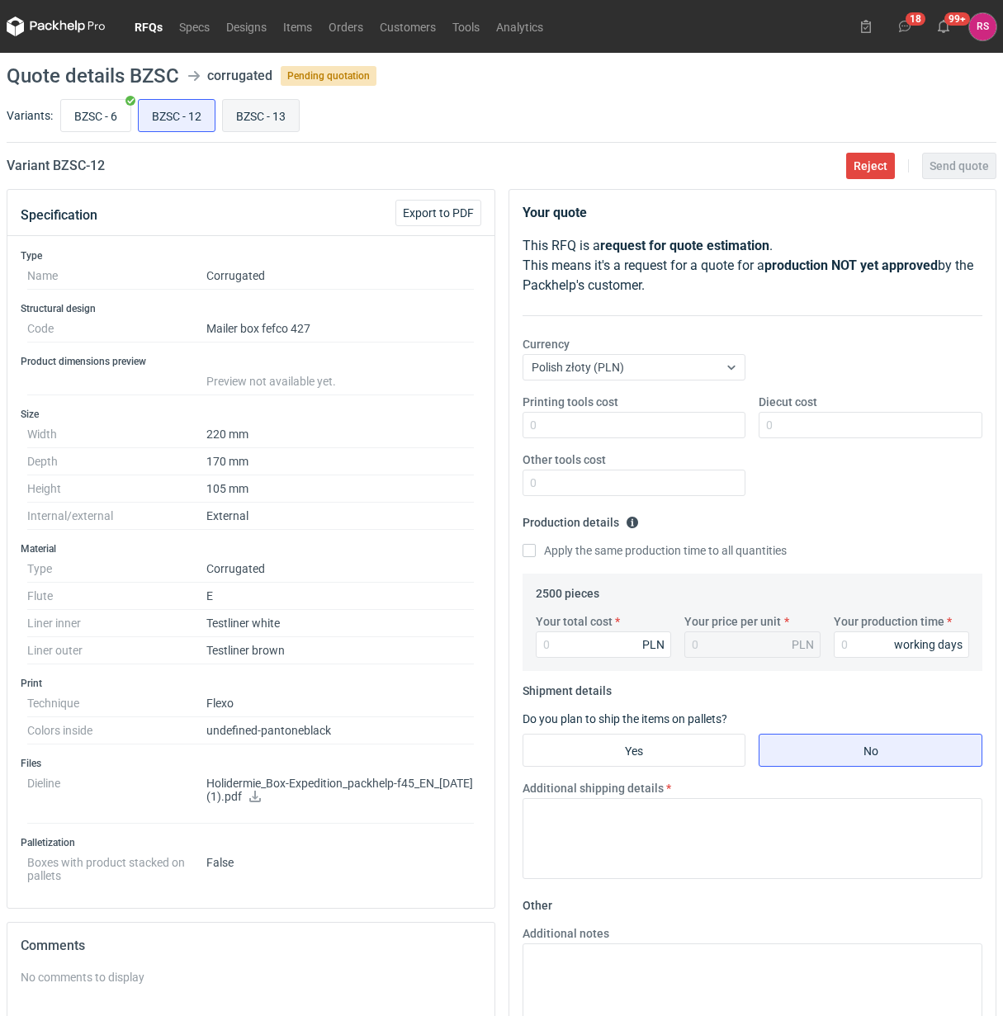
radio input "true"
click at [186, 126] on input "BZSC - 12" at bounding box center [177, 115] width 76 height 31
radio input "true"
click at [270, 124] on input "BZSC - 13" at bounding box center [261, 115] width 76 height 31
radio input "true"
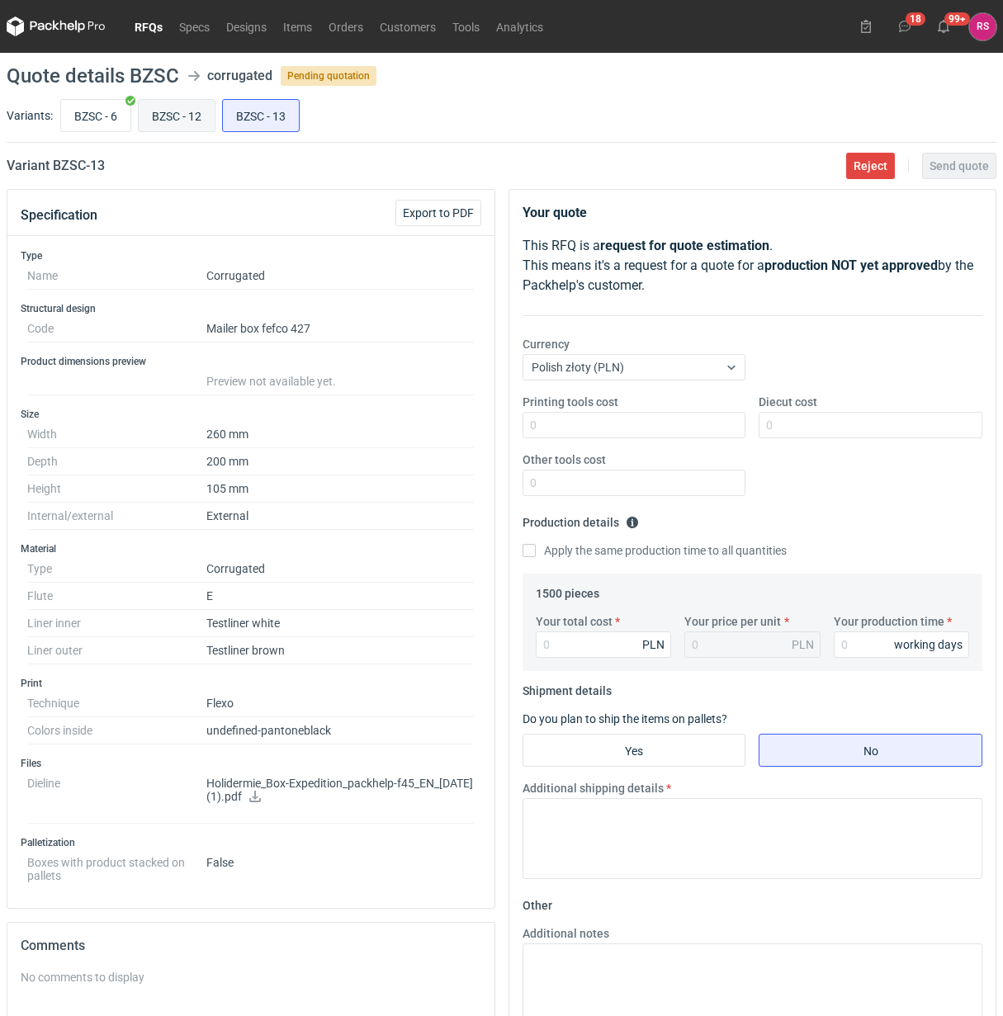
click at [168, 117] on input "BZSC - 12" at bounding box center [177, 115] width 76 height 31
radio input "true"
click at [277, 130] on input "BZSC - 13" at bounding box center [261, 115] width 76 height 31
radio input "true"
click at [168, 107] on input "BZSC - 12" at bounding box center [177, 115] width 76 height 31
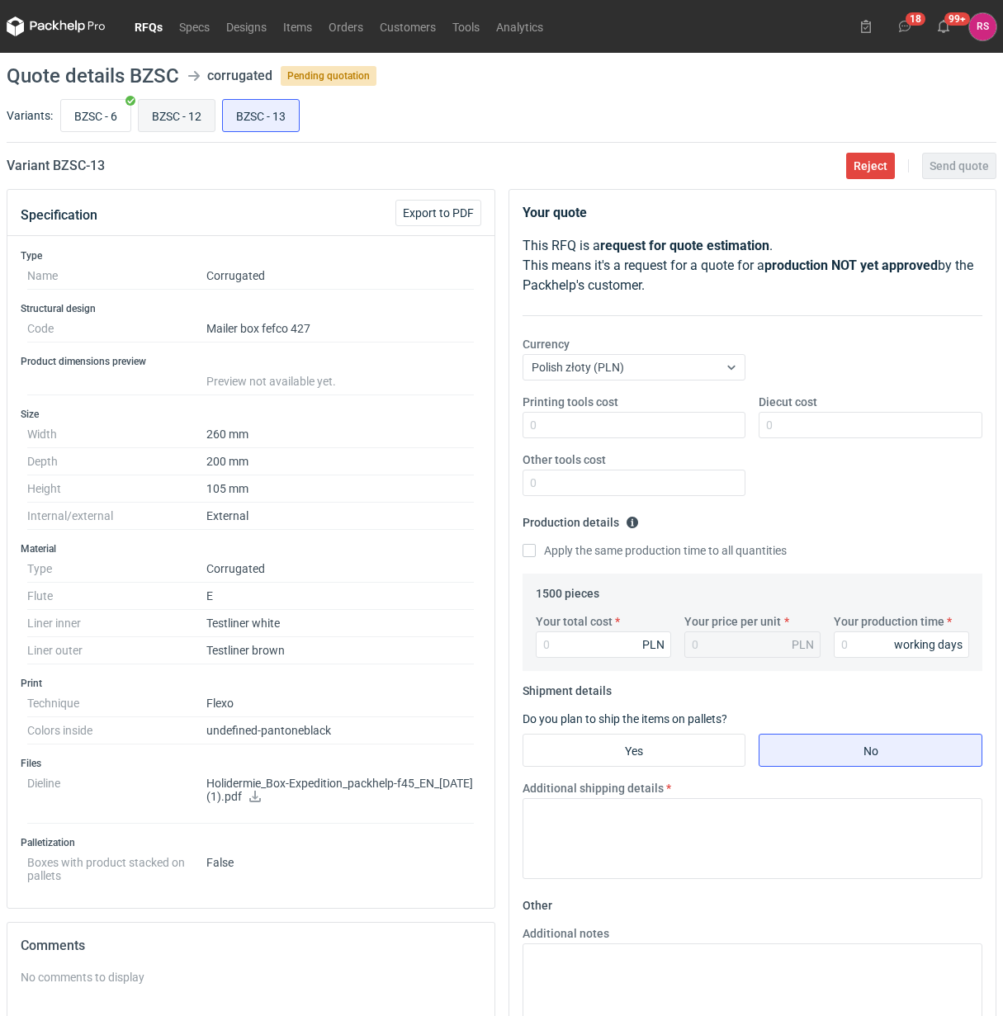
radio input "true"
click at [262, 110] on input "BZSC - 13" at bounding box center [261, 115] width 76 height 31
radio input "true"
click at [144, 109] on input "BZSC - 12" at bounding box center [177, 115] width 76 height 31
radio input "true"
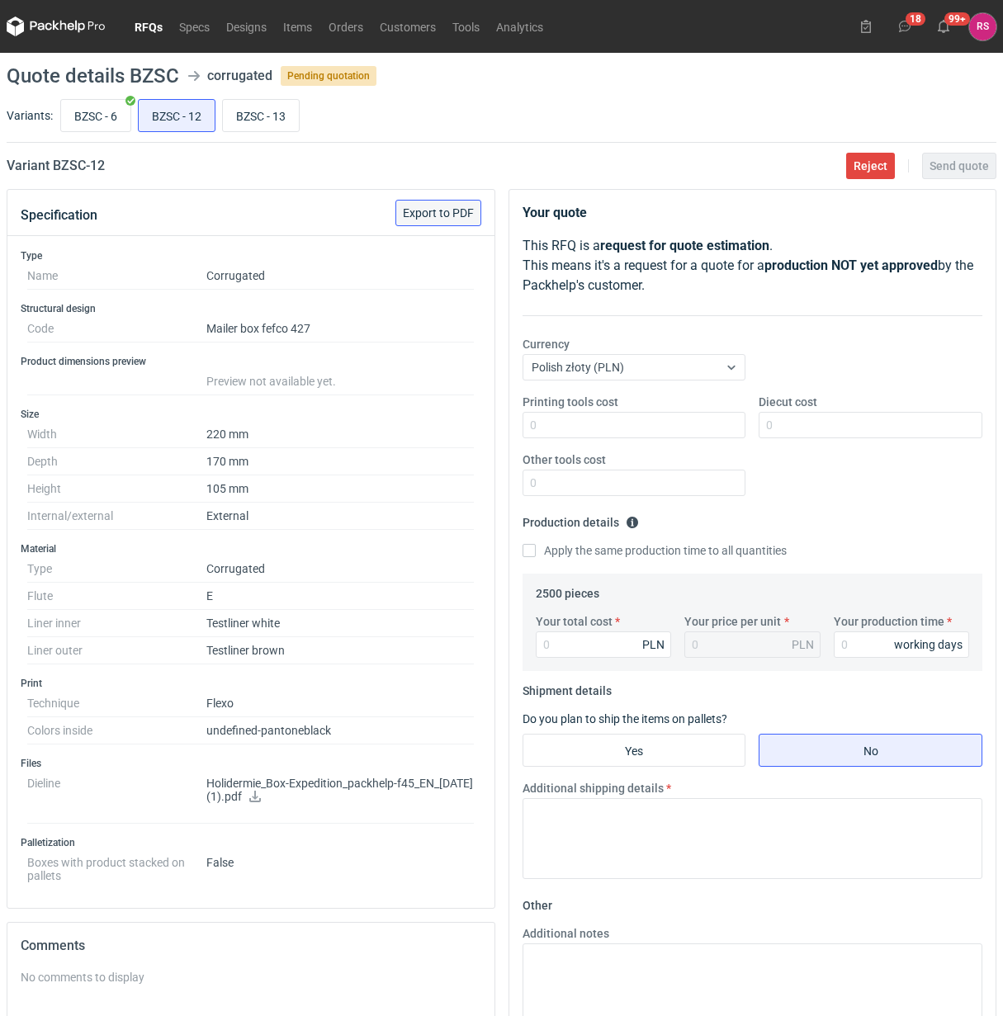
click at [446, 211] on span "Export to PDF" at bounding box center [438, 213] width 71 height 12
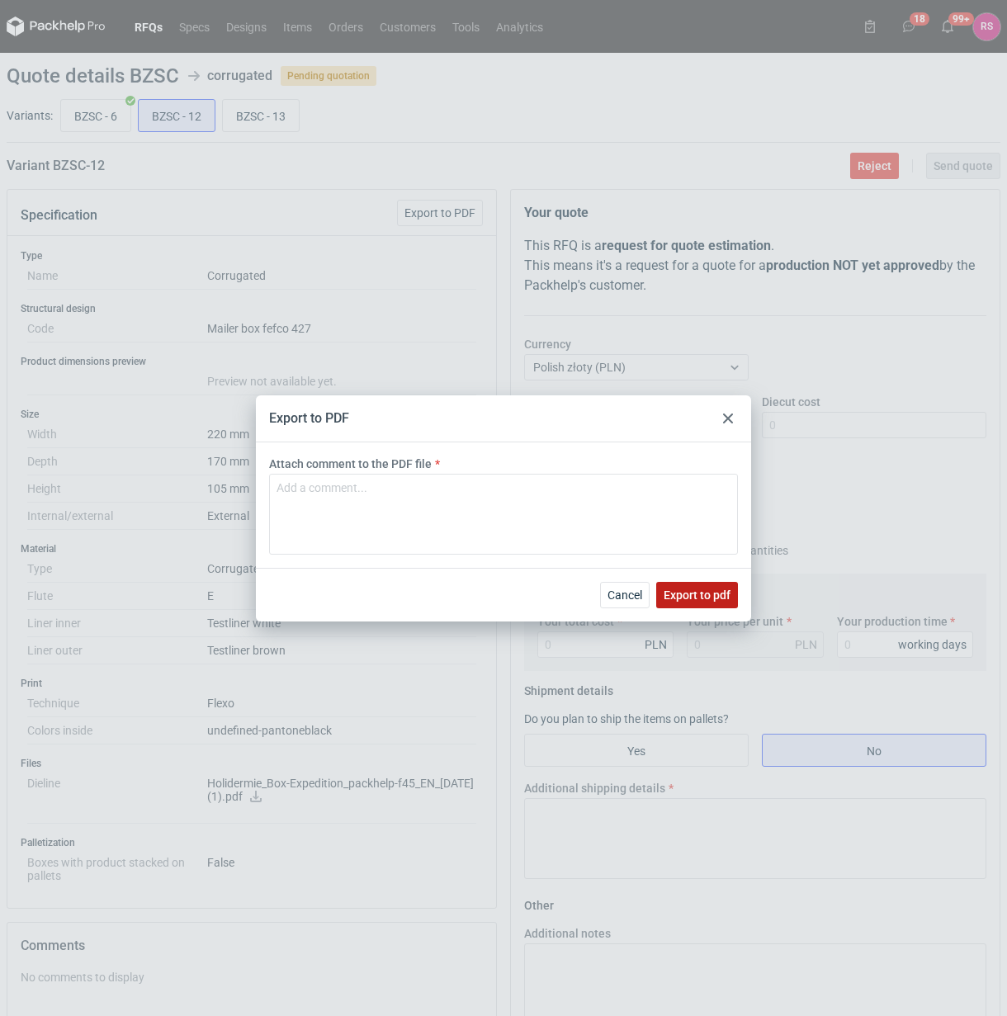
click at [689, 584] on button "Export to pdf" at bounding box center [697, 595] width 82 height 26
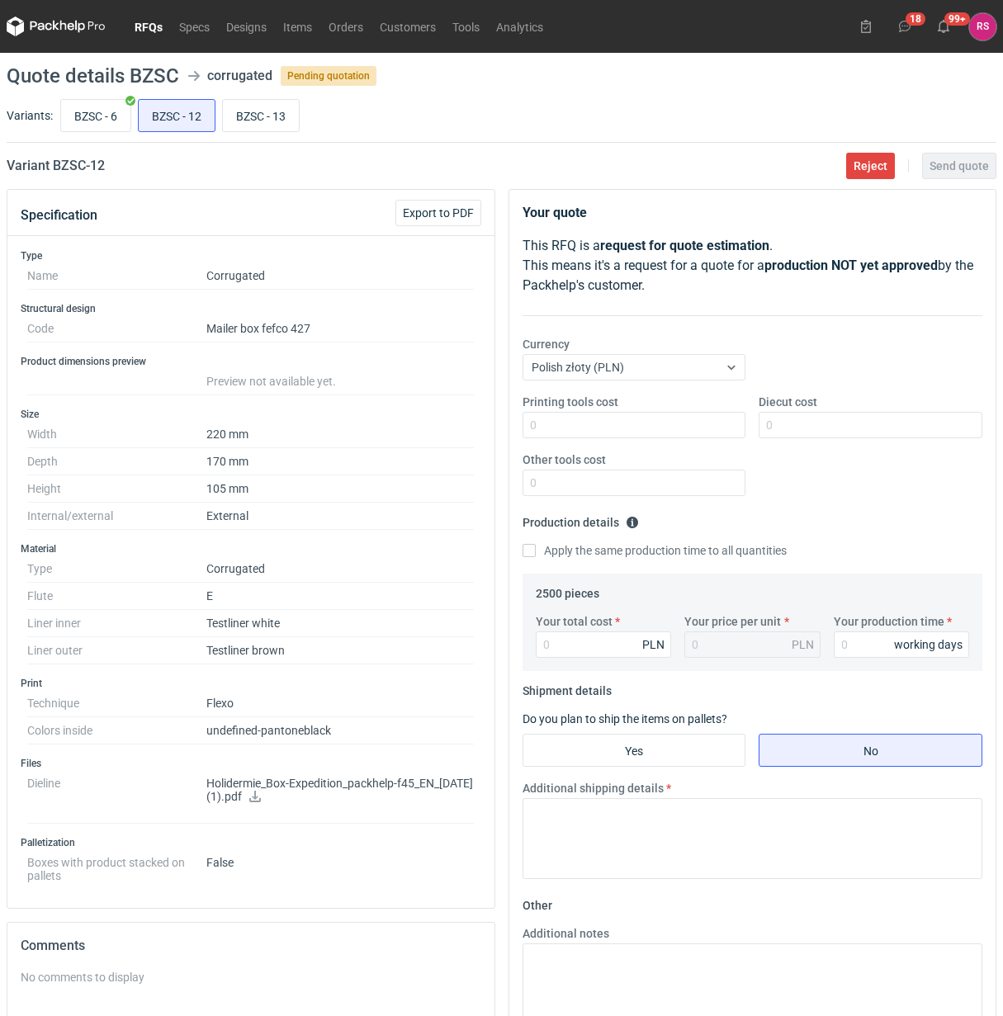
click at [262, 798] on icon at bounding box center [255, 797] width 13 height 12
click at [277, 117] on input "BZSC - 13" at bounding box center [261, 115] width 76 height 31
radio input "true"
click at [429, 212] on span "Export to PDF" at bounding box center [438, 213] width 71 height 12
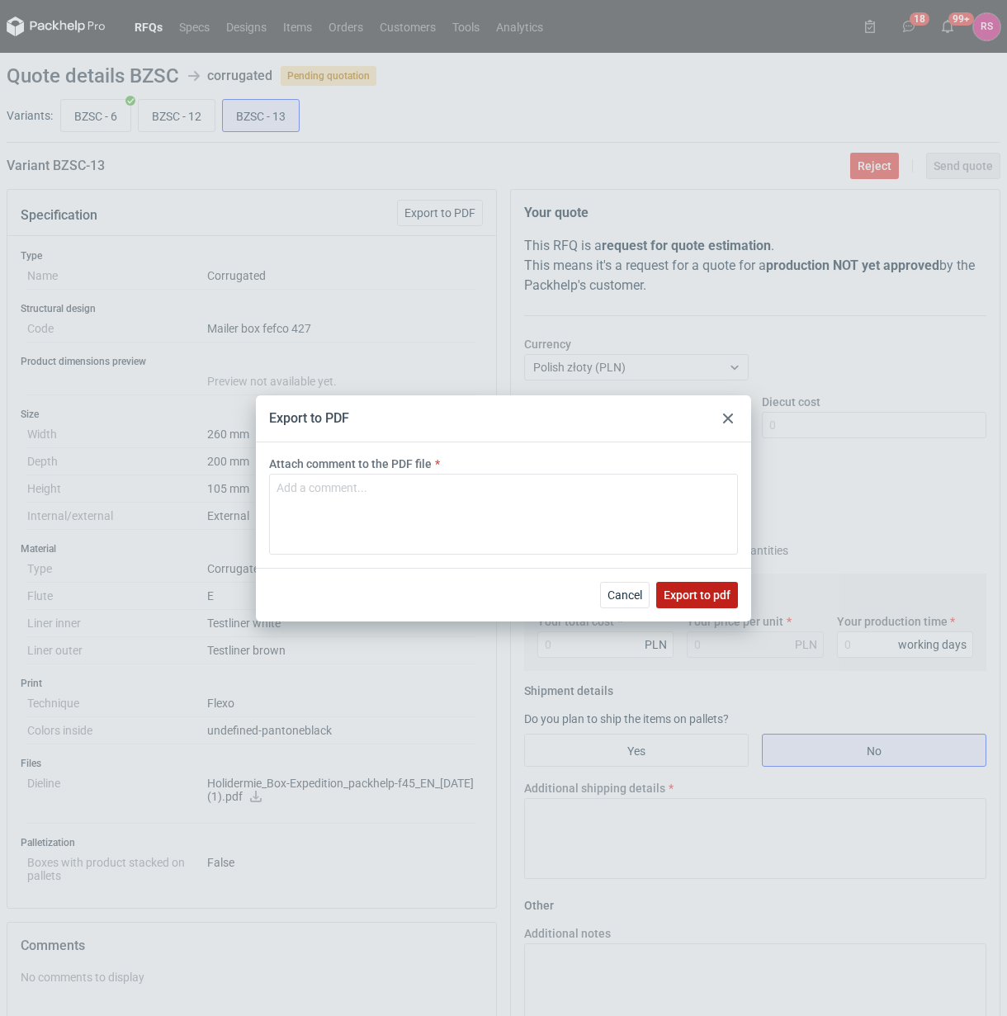
click at [716, 596] on span "Export to pdf" at bounding box center [697, 595] width 67 height 12
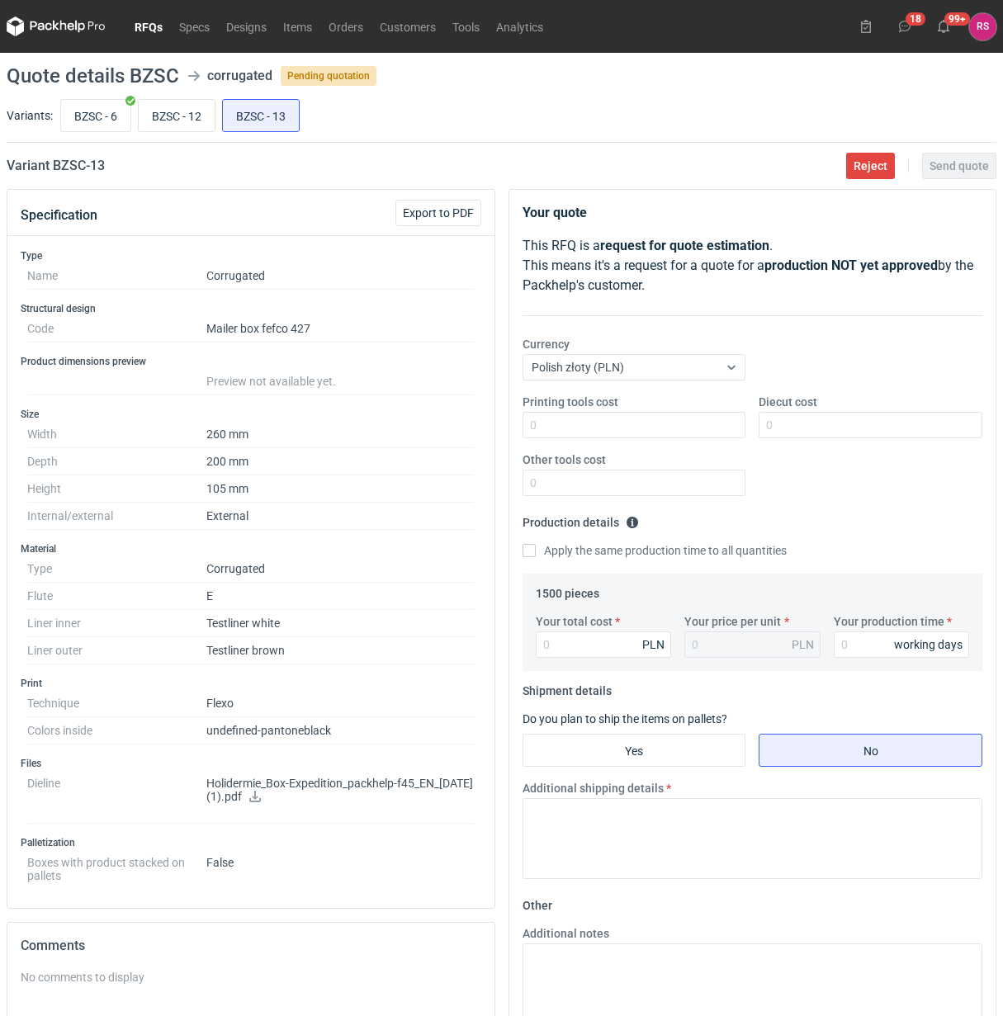
click at [261, 803] on icon at bounding box center [255, 797] width 12 height 12
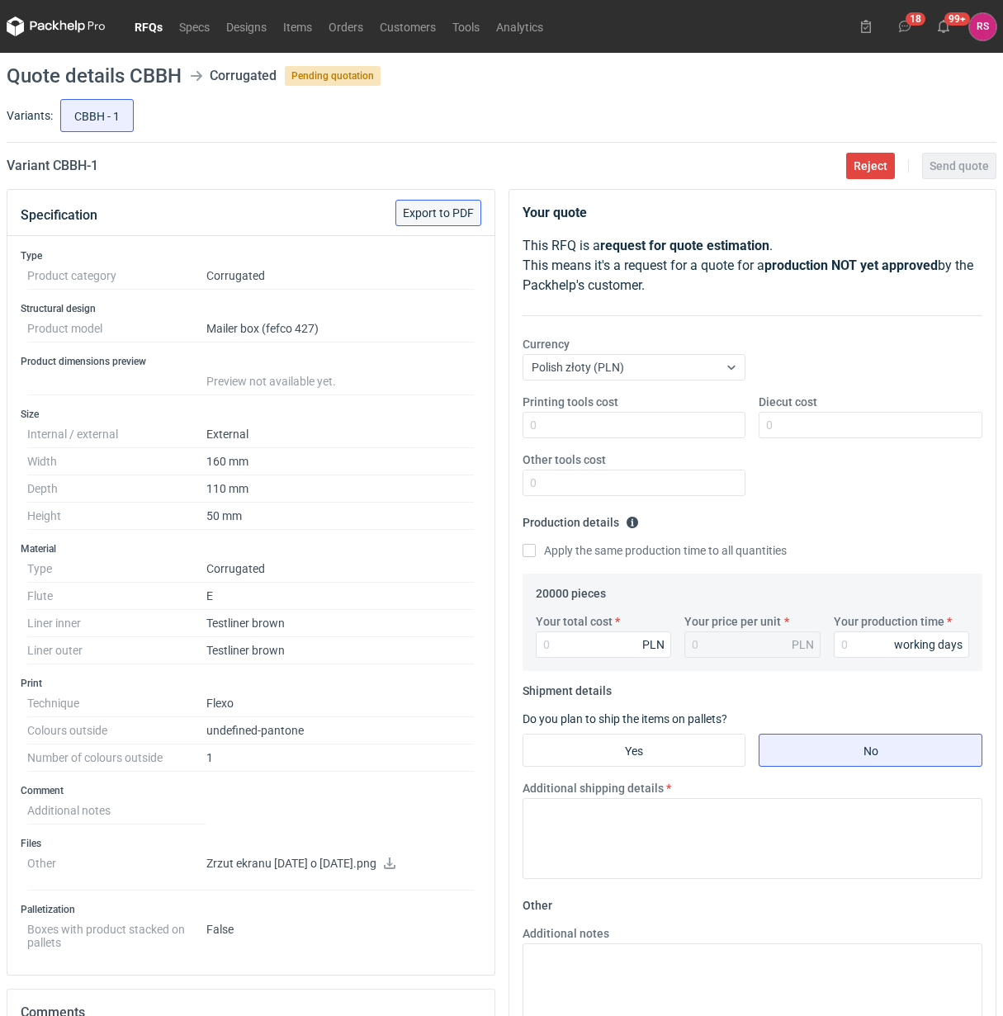
click at [443, 209] on span "Export to PDF" at bounding box center [438, 213] width 71 height 12
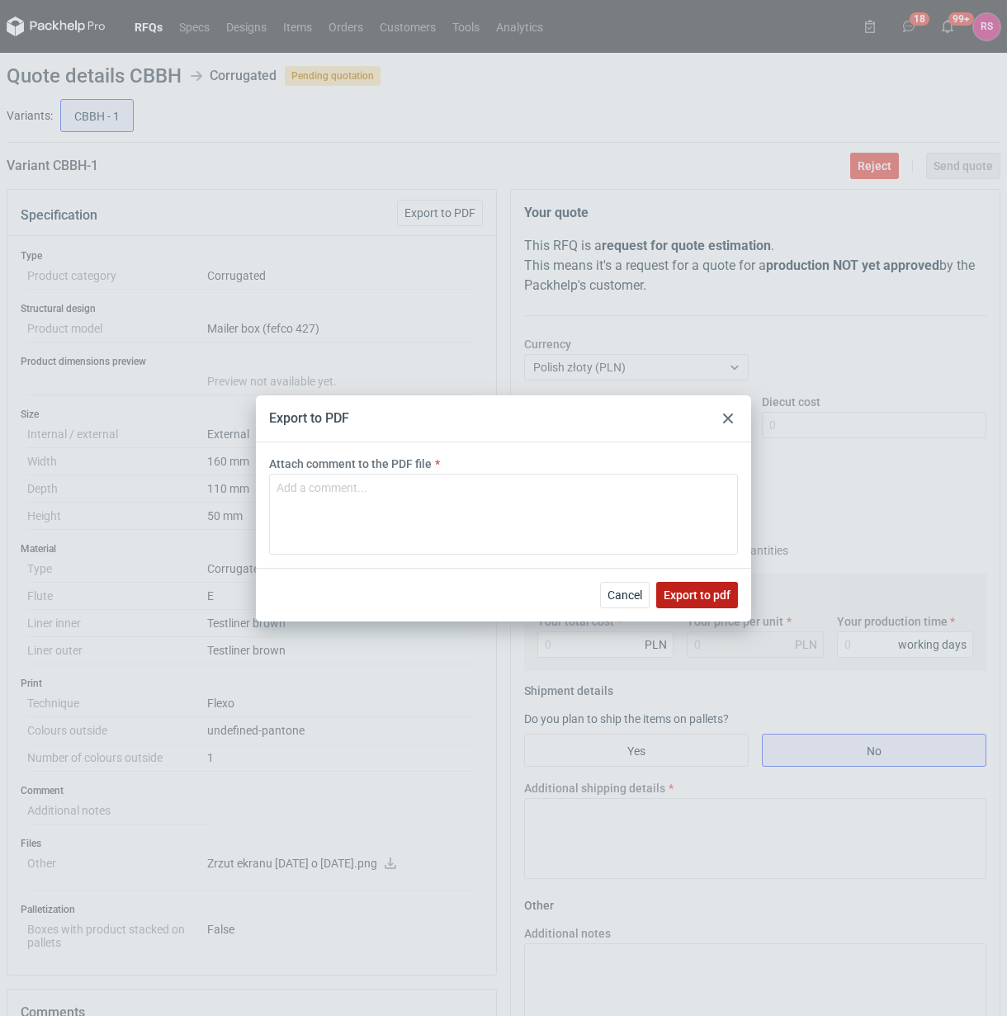
click at [691, 591] on span "Export to pdf" at bounding box center [697, 595] width 67 height 12
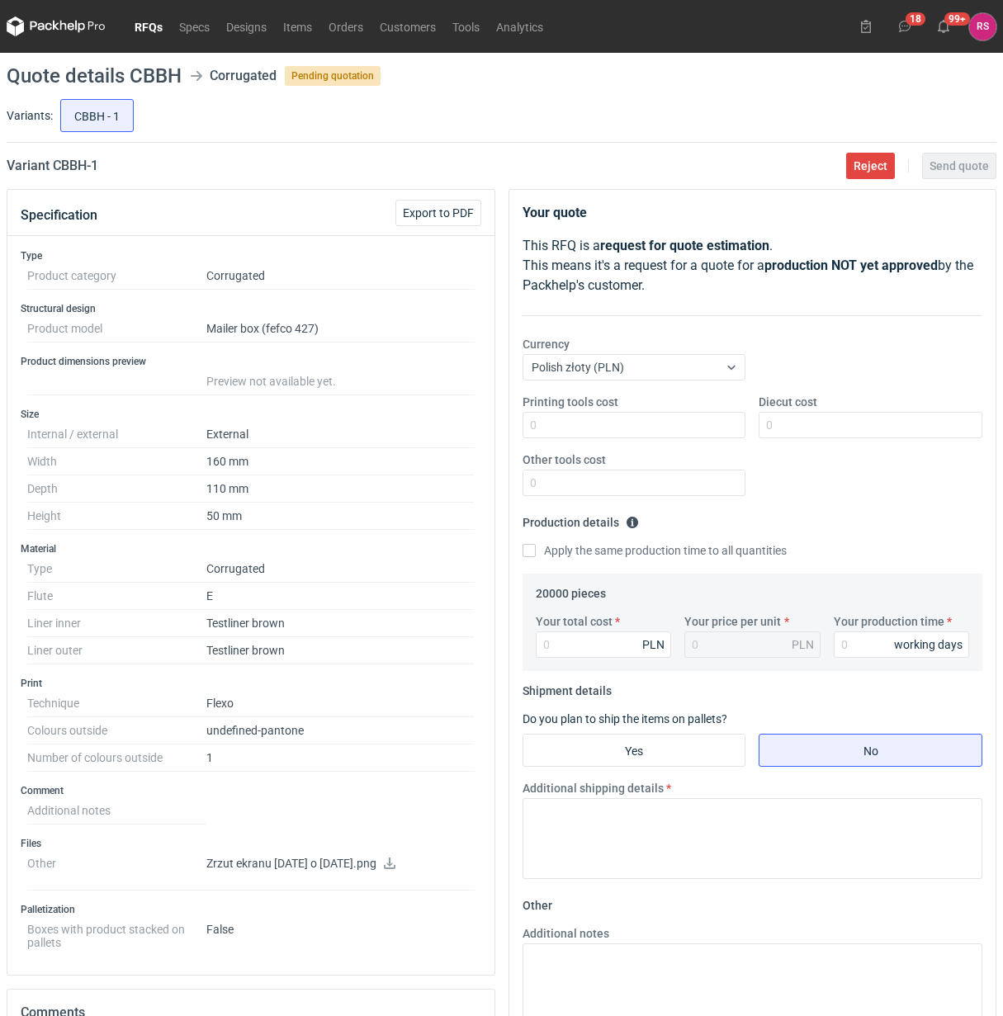
click at [396, 869] on icon at bounding box center [389, 864] width 13 height 12
